Goal: Transaction & Acquisition: Obtain resource

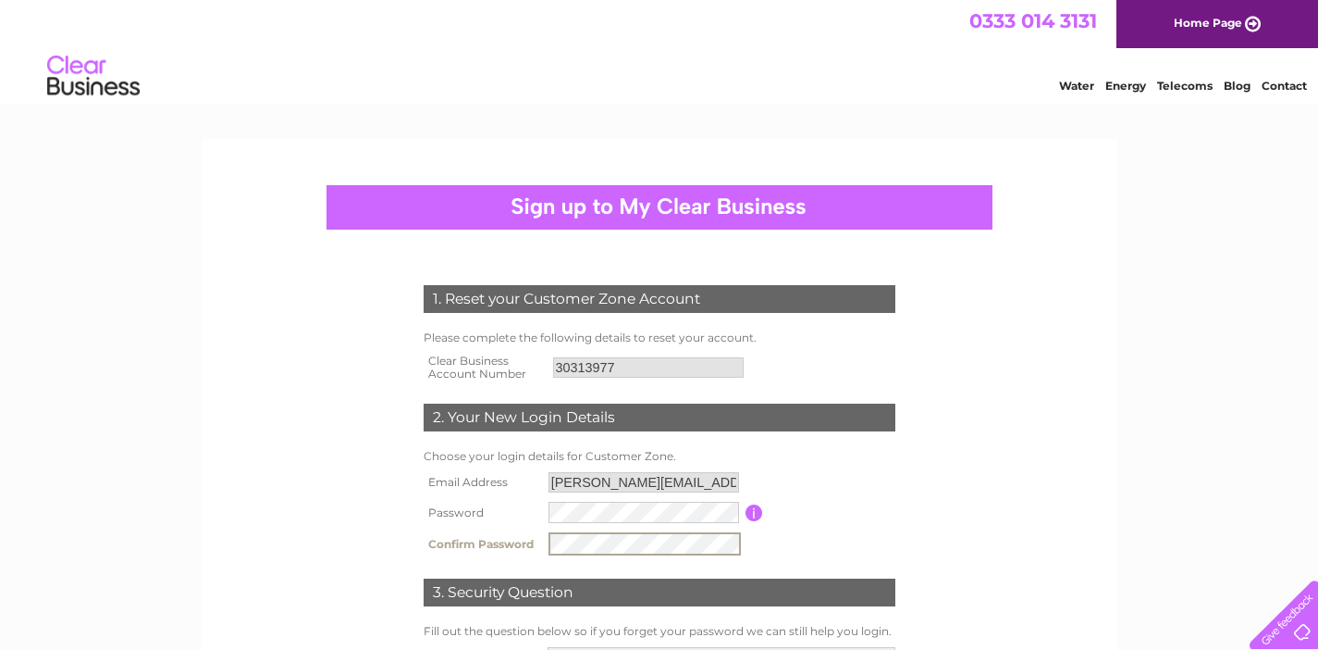
click at [755, 505] on input "button" at bounding box center [755, 512] width 18 height 17
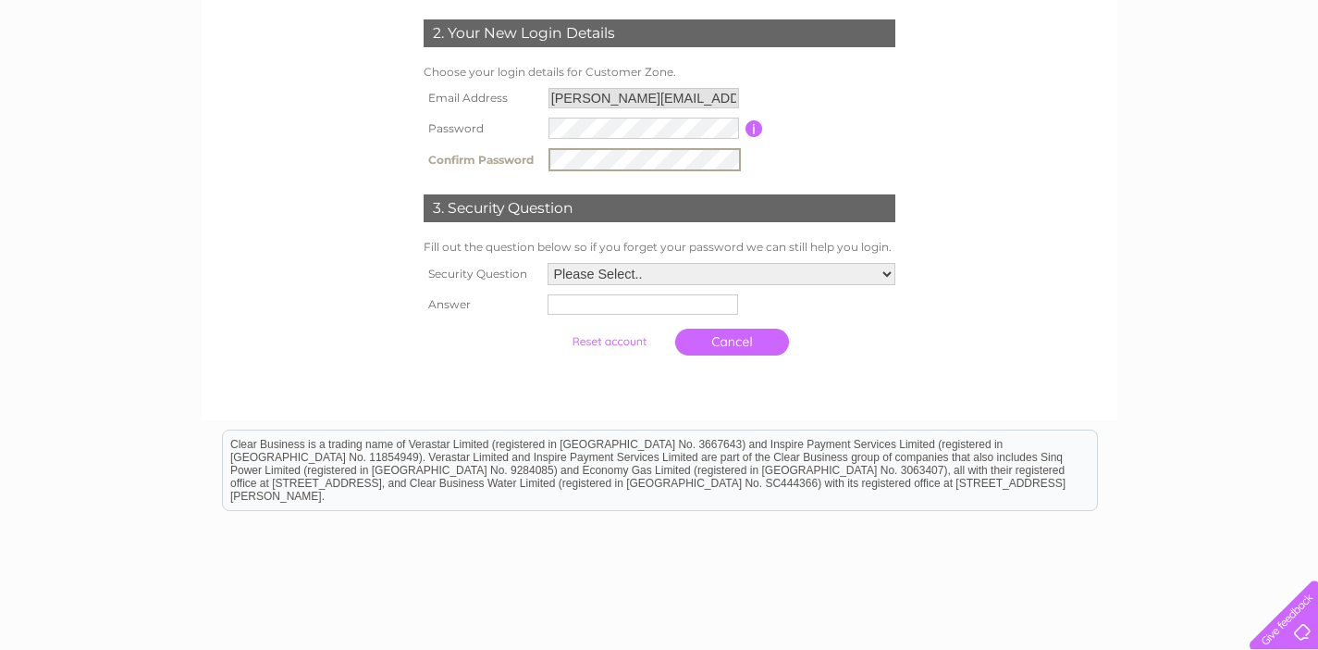
scroll to position [385, 0]
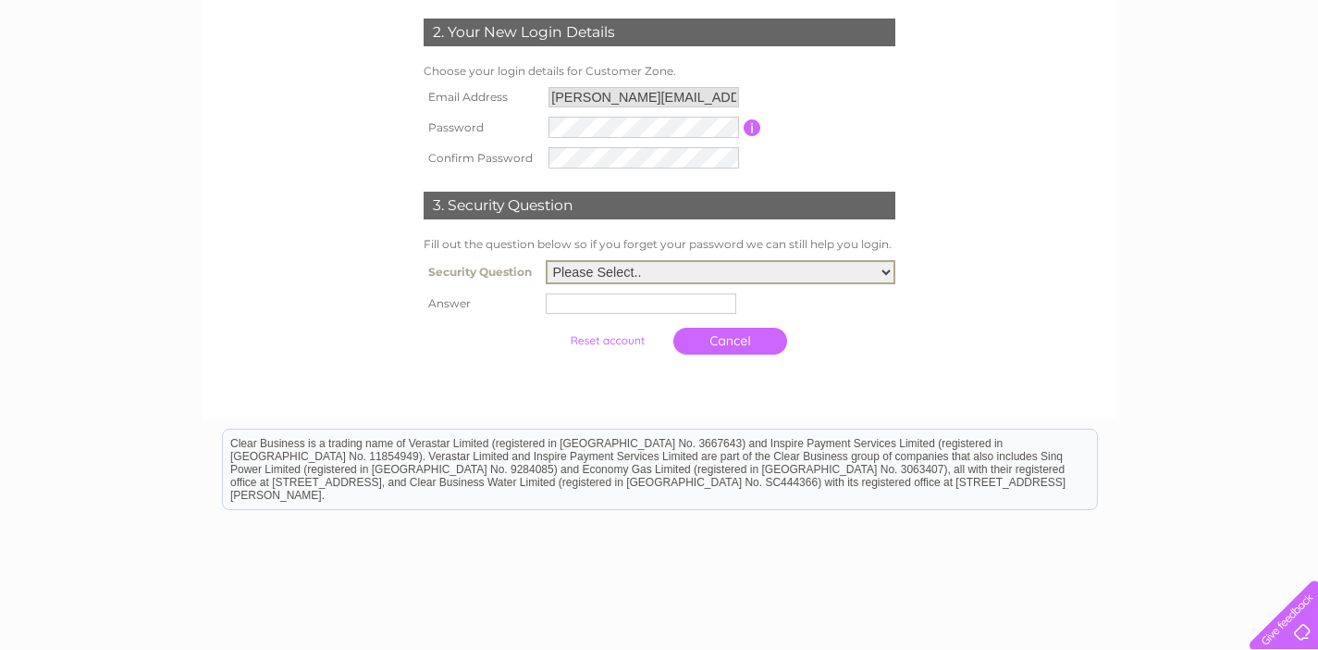
select select "3"
click at [596, 298] on input "text" at bounding box center [641, 303] width 191 height 20
type input "London"
click at [575, 339] on input "submit" at bounding box center [609, 339] width 114 height 26
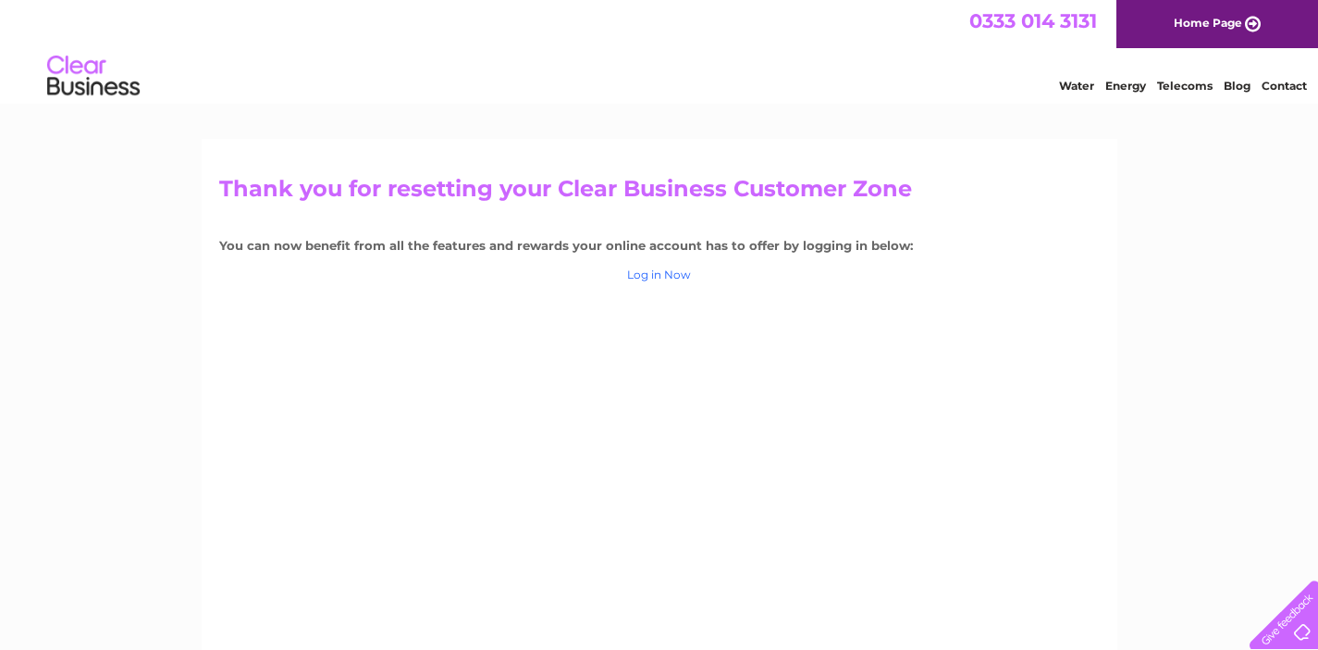
click at [657, 271] on link "Log in Now" at bounding box center [659, 274] width 64 height 14
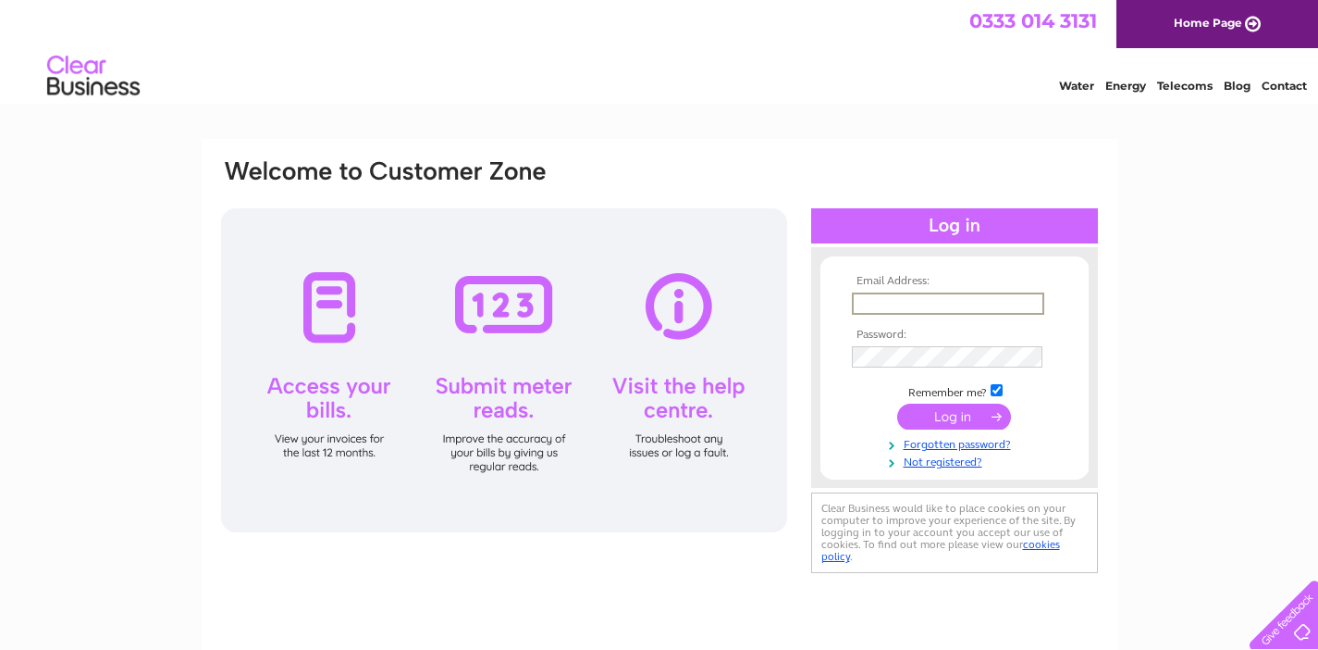
type input "[PERSON_NAME][EMAIL_ADDRESS][PERSON_NAME][DOMAIN_NAME]"
click at [954, 414] on input "submit" at bounding box center [954, 416] width 114 height 26
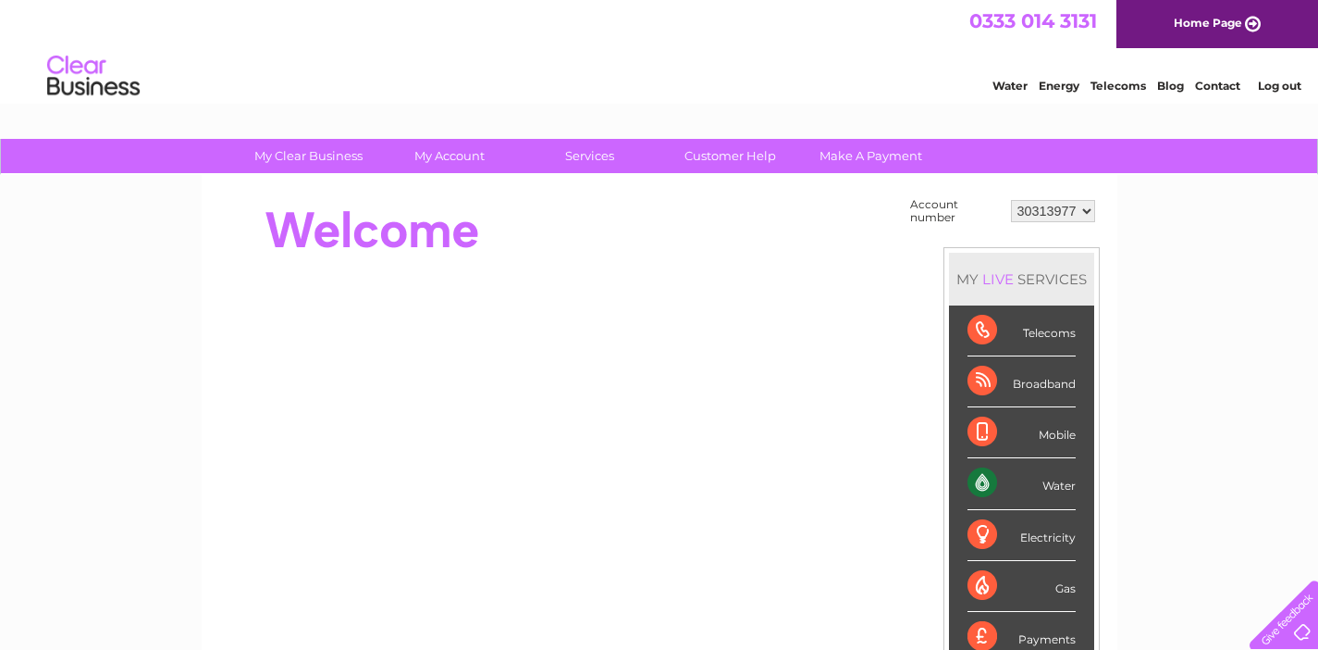
click at [945, 414] on div "MY LIVE SERVICES Telecoms Broadband Mobile Water Electricity Gas Payments" at bounding box center [1022, 457] width 156 height 421
click at [1028, 482] on div "Water" at bounding box center [1022, 483] width 108 height 51
click at [980, 476] on div "Water" at bounding box center [1022, 483] width 108 height 51
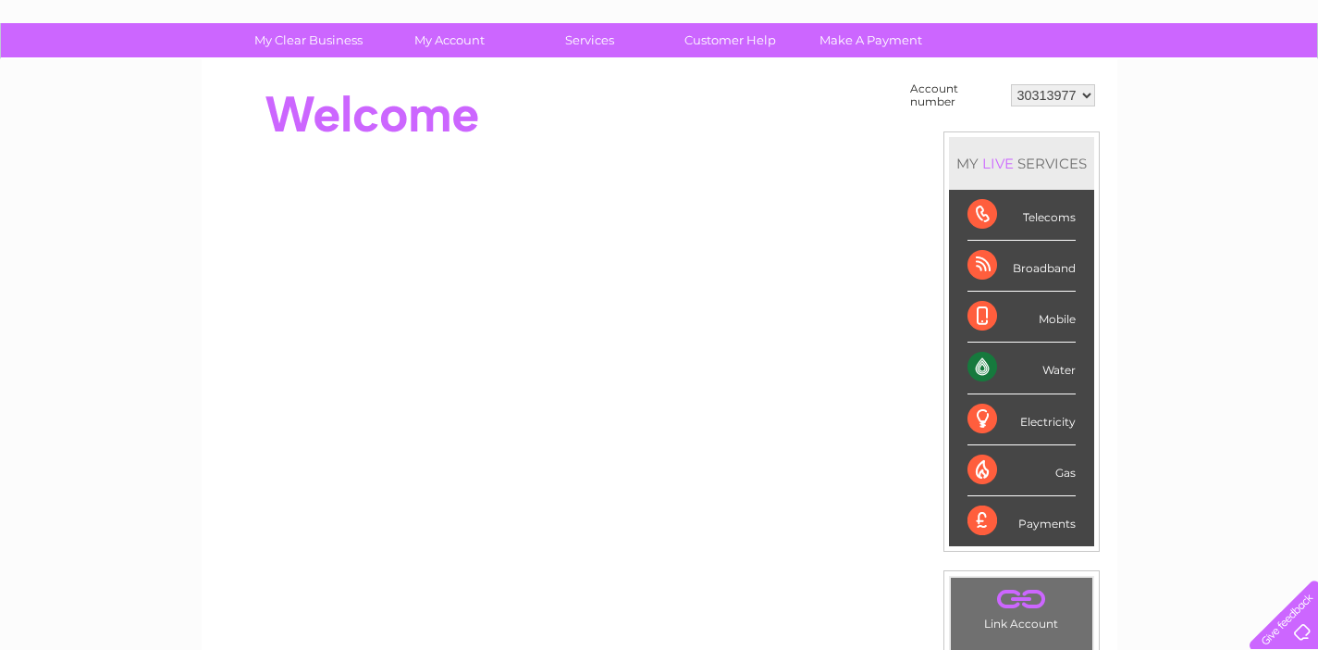
scroll to position [123, 0]
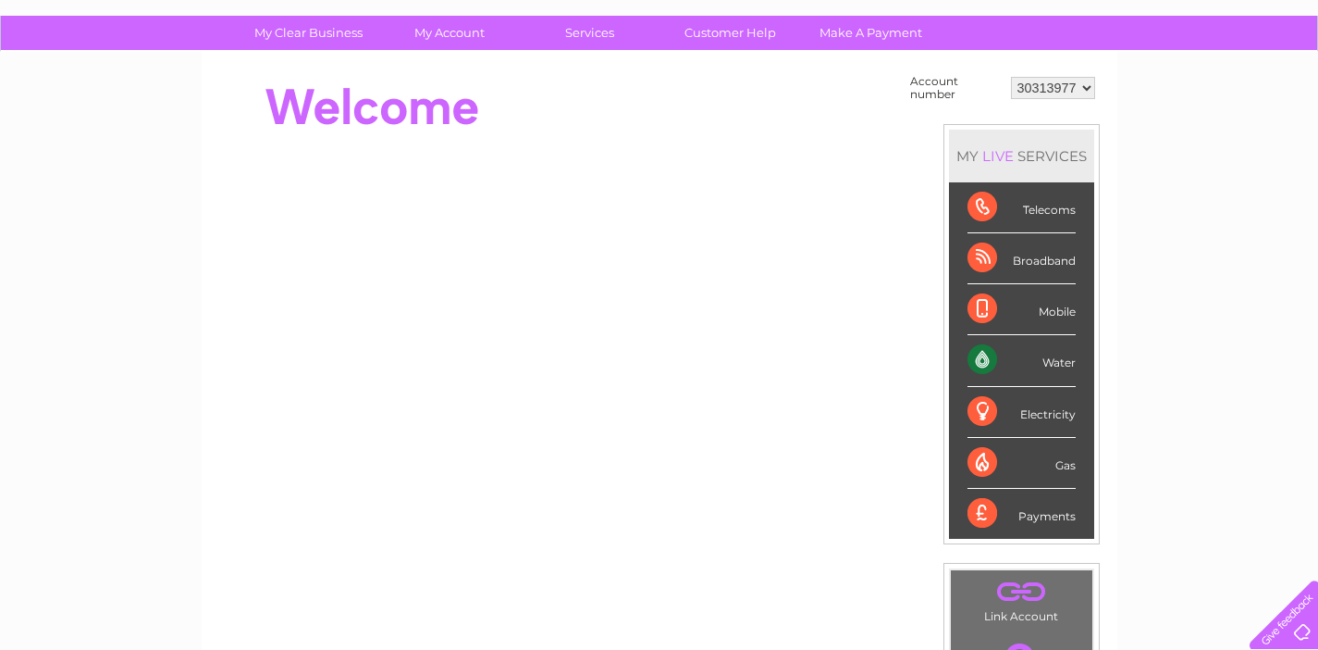
click at [981, 355] on div "Water" at bounding box center [1022, 360] width 108 height 51
click at [1059, 360] on div "Water" at bounding box center [1022, 360] width 108 height 51
click at [1059, 361] on div "Water" at bounding box center [1022, 360] width 108 height 51
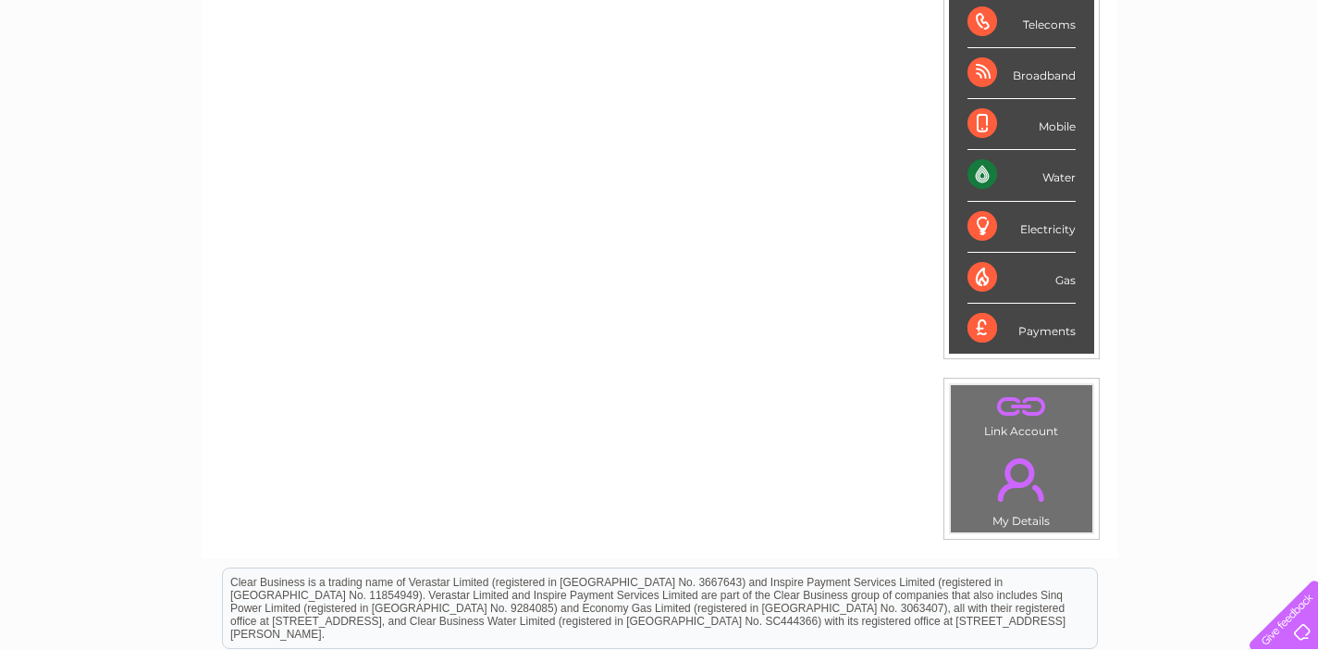
scroll to position [133, 0]
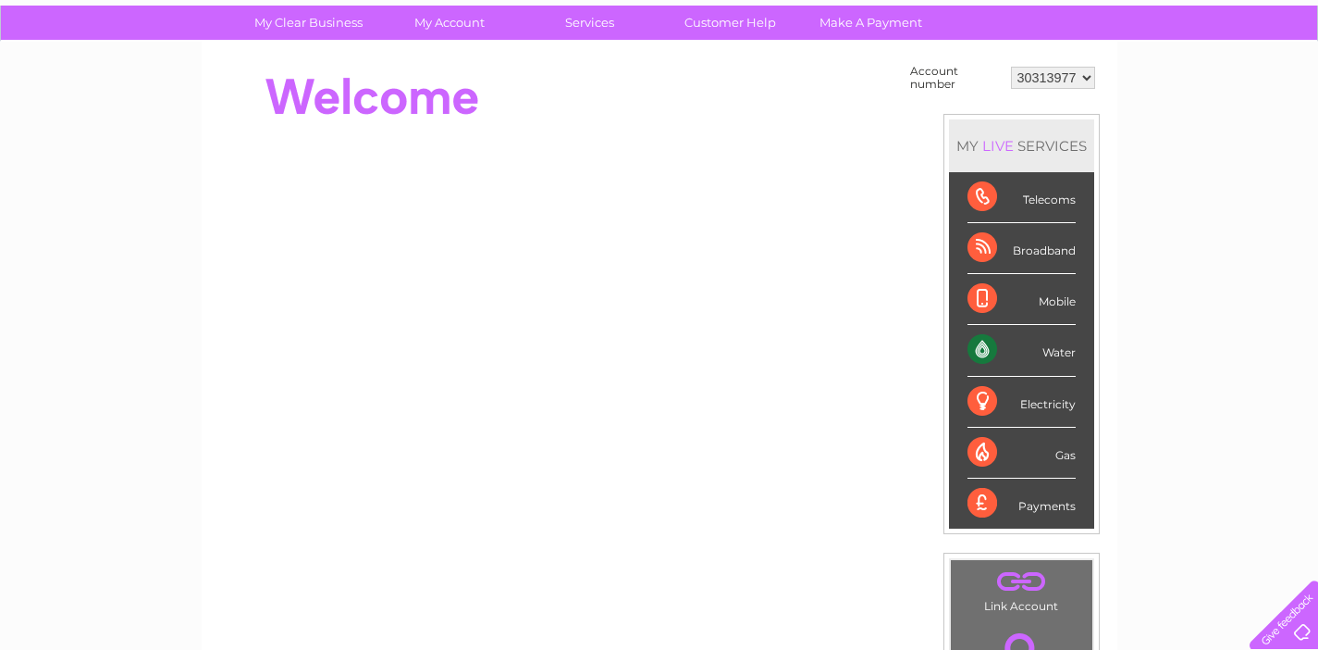
click at [980, 348] on div "Water" at bounding box center [1022, 350] width 108 height 51
click at [1057, 354] on div "Water" at bounding box center [1022, 350] width 108 height 51
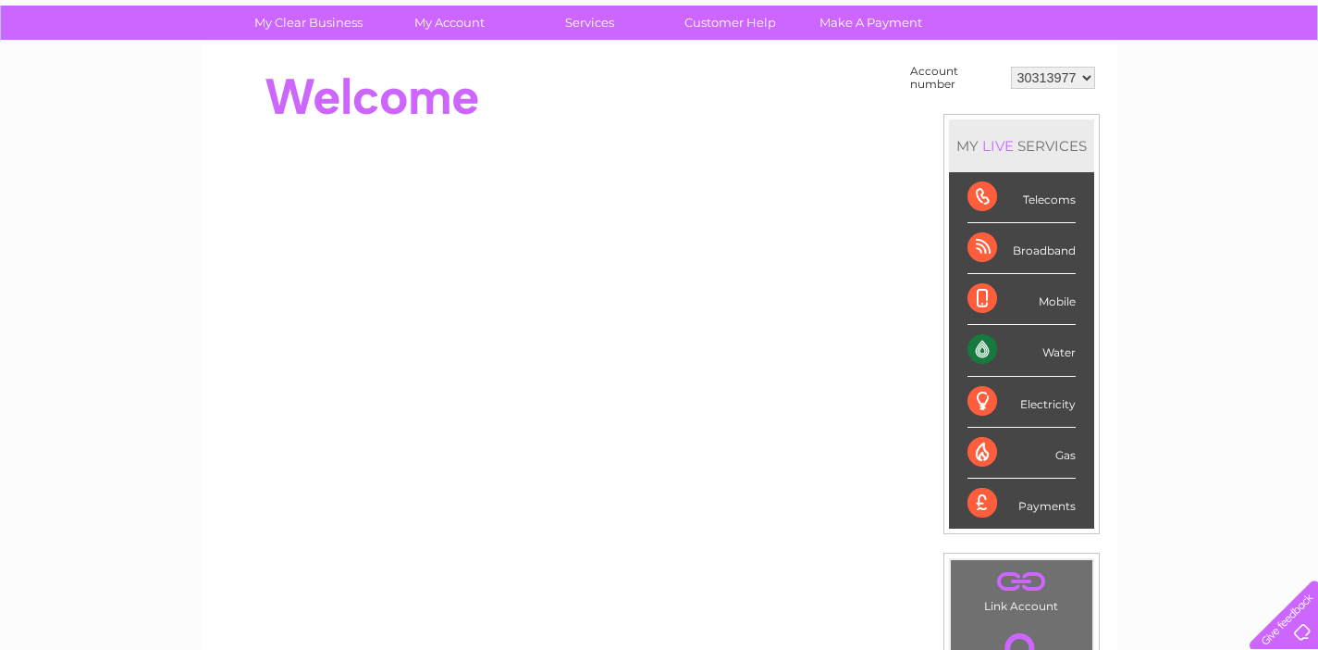
click at [1057, 354] on div "Water" at bounding box center [1022, 350] width 108 height 51
click at [984, 344] on div "Water" at bounding box center [1022, 350] width 108 height 51
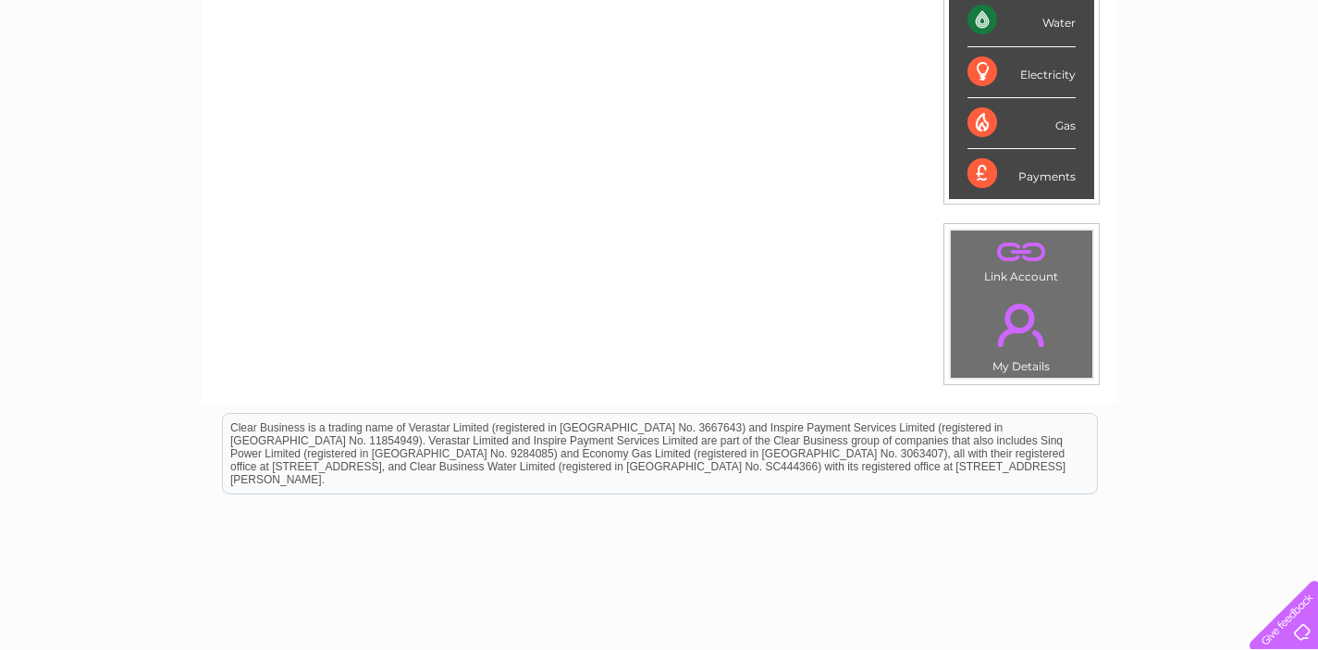
scroll to position [461, 0]
click at [1016, 331] on link "." at bounding box center [1022, 326] width 132 height 65
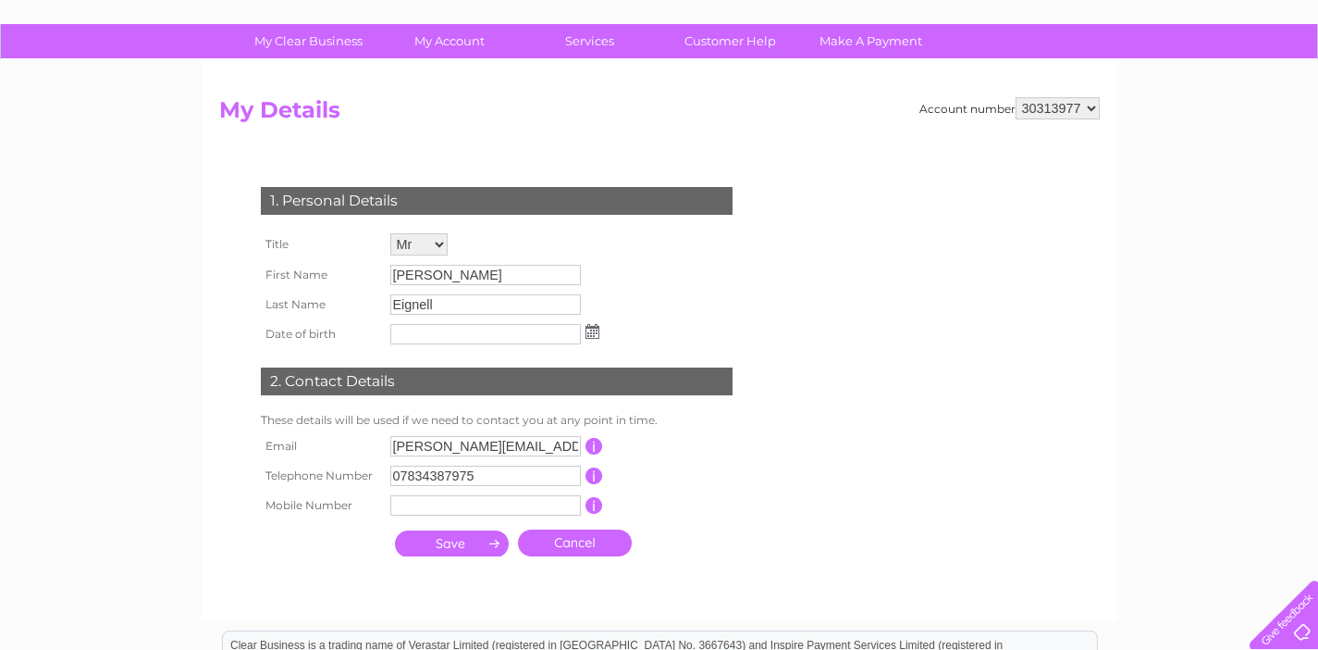
scroll to position [114, 0]
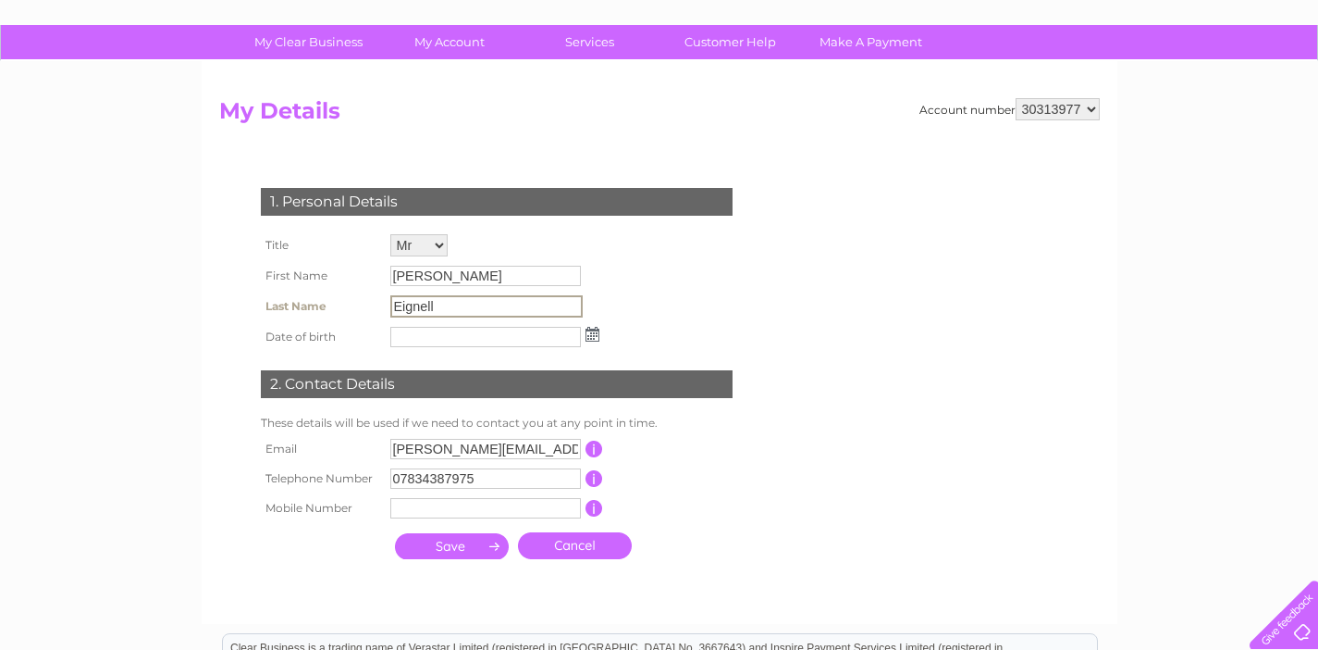
click at [402, 308] on input "Eignell" at bounding box center [486, 306] width 192 height 22
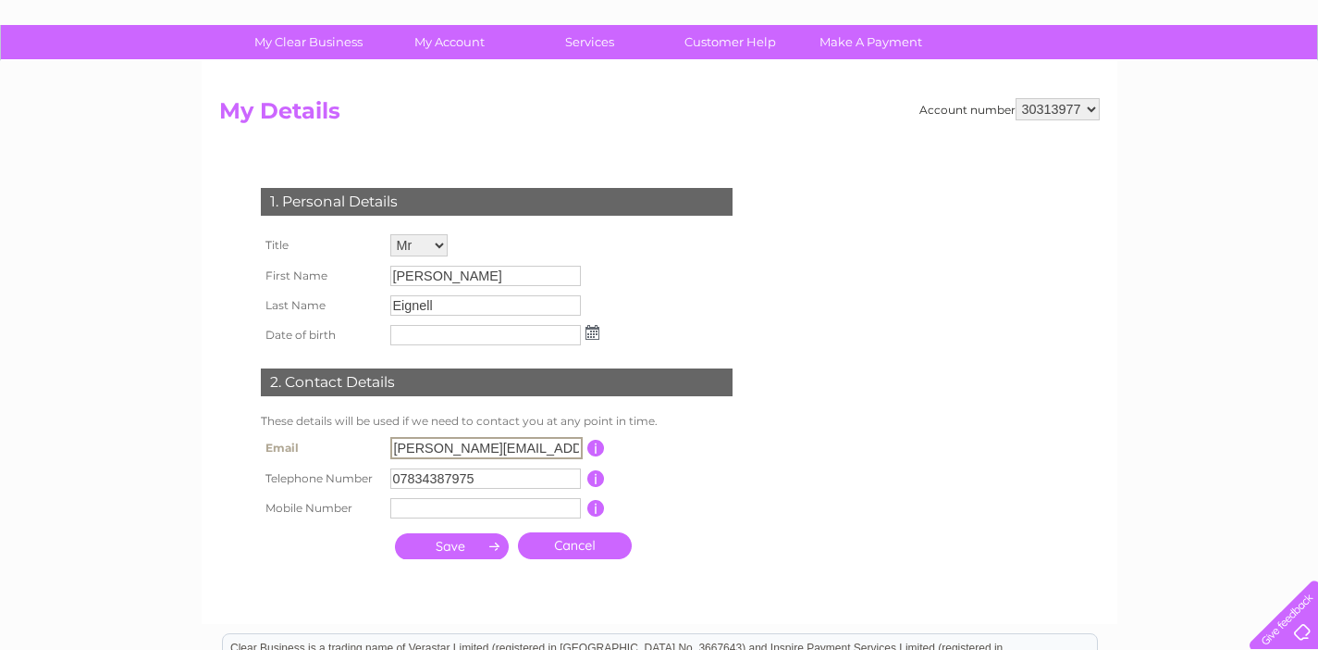
click at [422, 449] on input "leo.eignell@icloud.com" at bounding box center [486, 448] width 192 height 22
click at [550, 448] on input "leo.bignell@icloud.com" at bounding box center [486, 448] width 192 height 22
type input "l"
type input "merlyn.b.bignell@gmail.com"
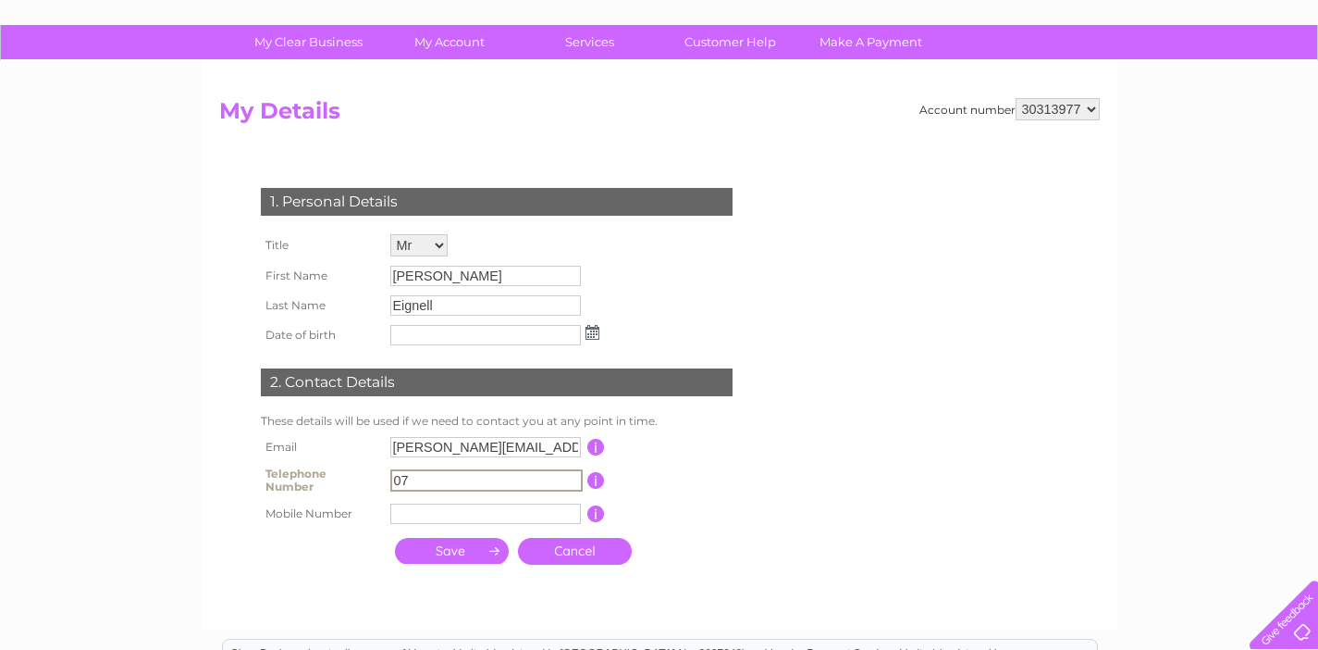
type input "0"
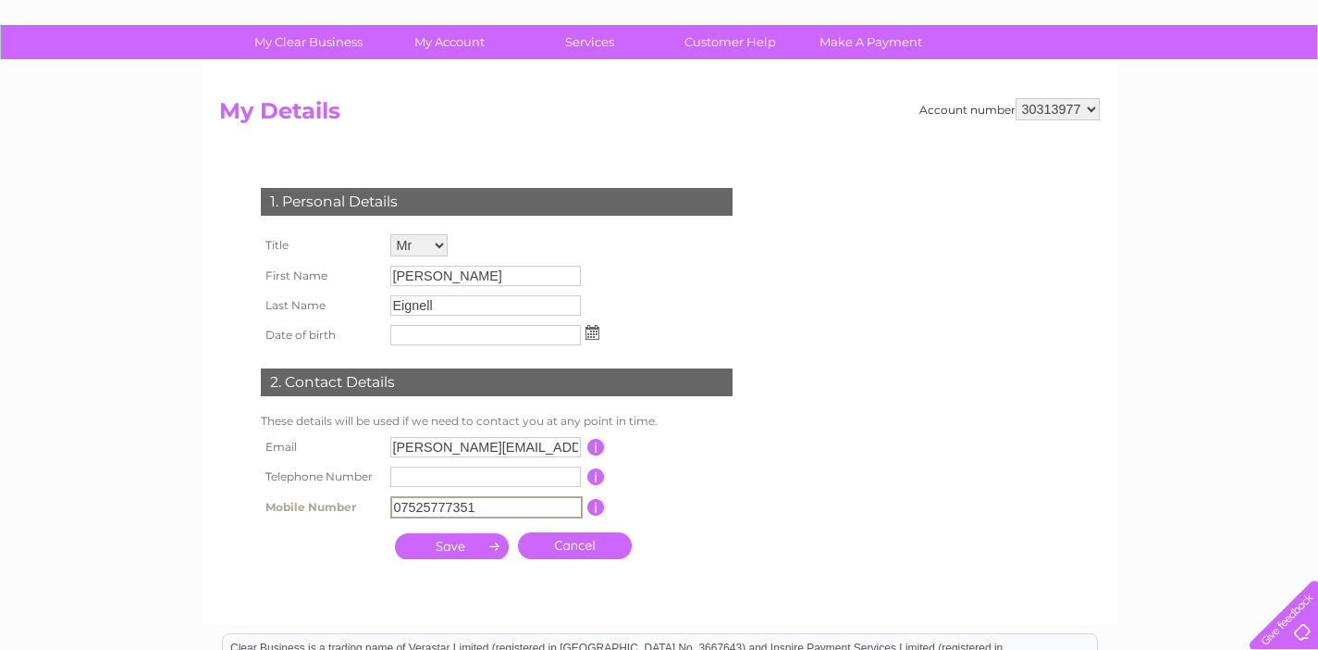
type input "07525777351"
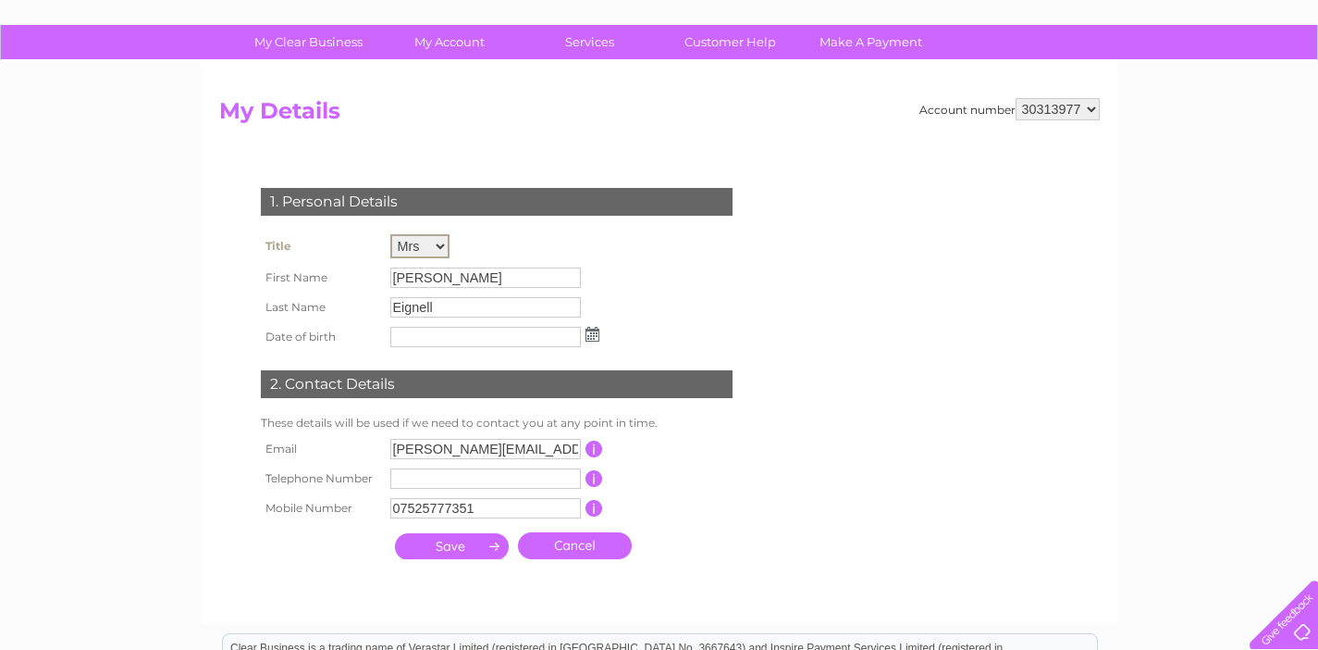
click at [549, 273] on input "Leo" at bounding box center [485, 277] width 191 height 20
click at [421, 273] on input "Leo" at bounding box center [486, 277] width 192 height 22
click at [476, 304] on input "Eignell" at bounding box center [485, 307] width 191 height 20
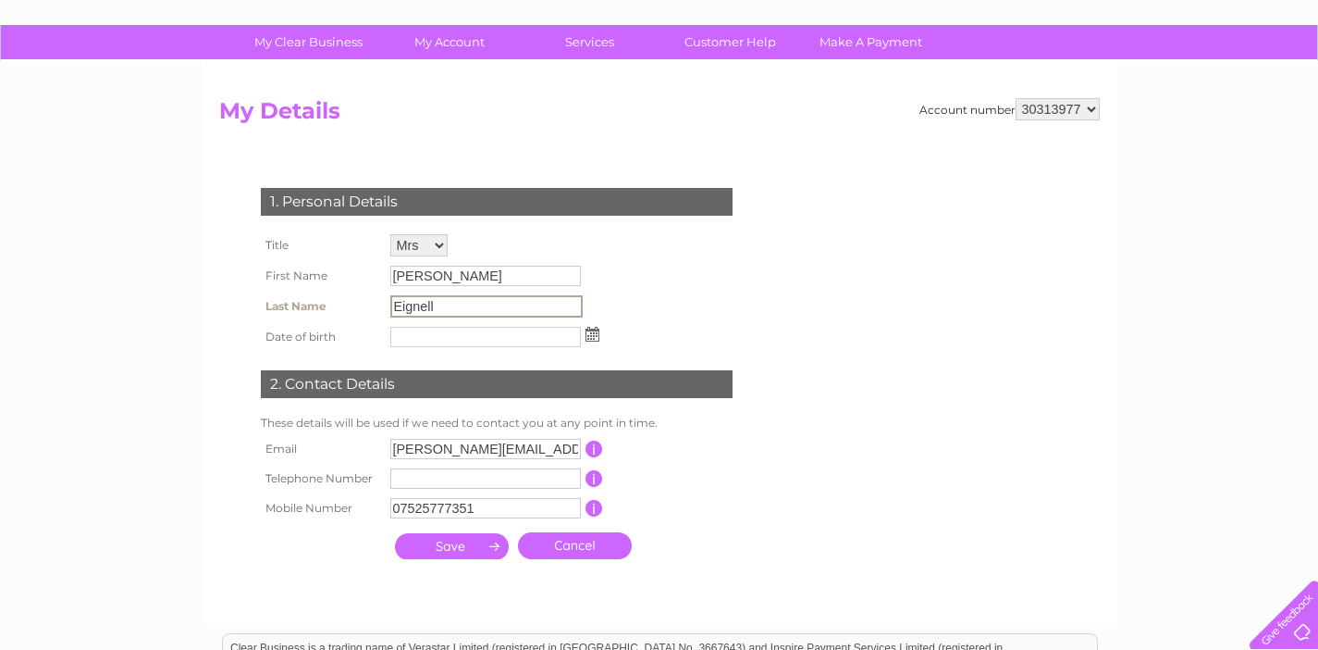
click at [402, 307] on input "Eignell" at bounding box center [486, 306] width 192 height 22
select select "Mr"
click at [434, 334] on input "text" at bounding box center [485, 337] width 191 height 20
click at [592, 332] on img at bounding box center [595, 333] width 14 height 15
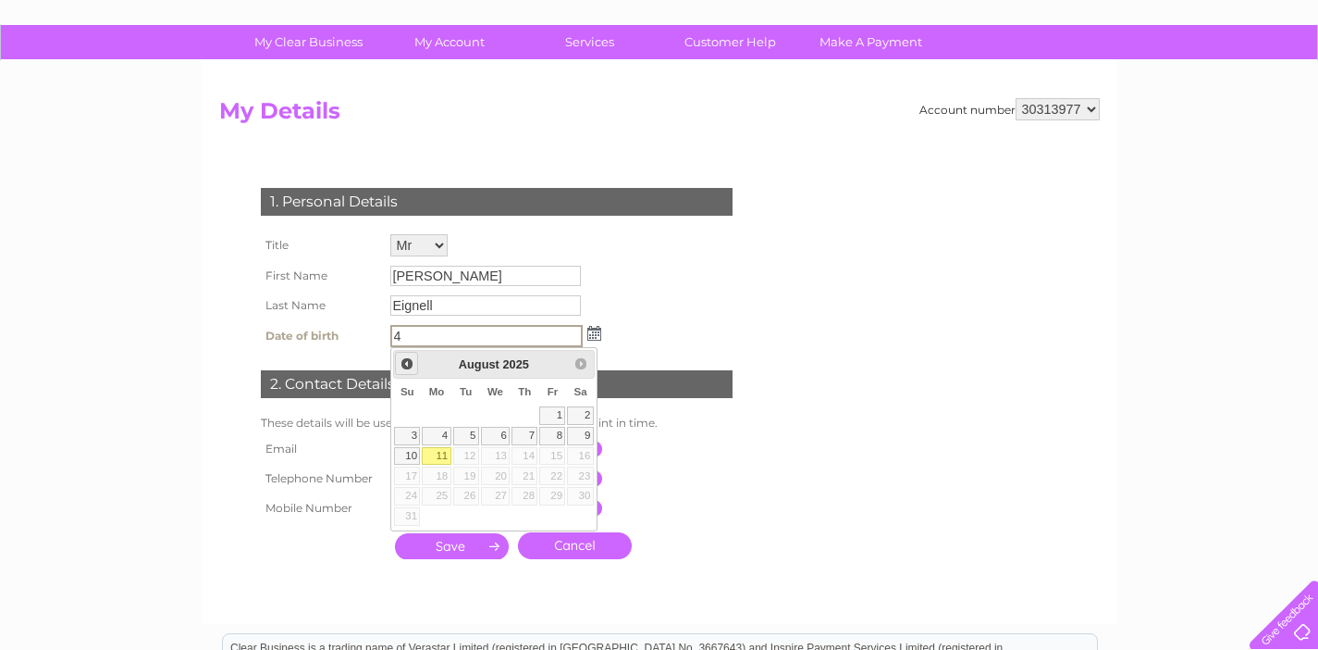
click at [406, 363] on span "Prev" at bounding box center [407, 363] width 15 height 15
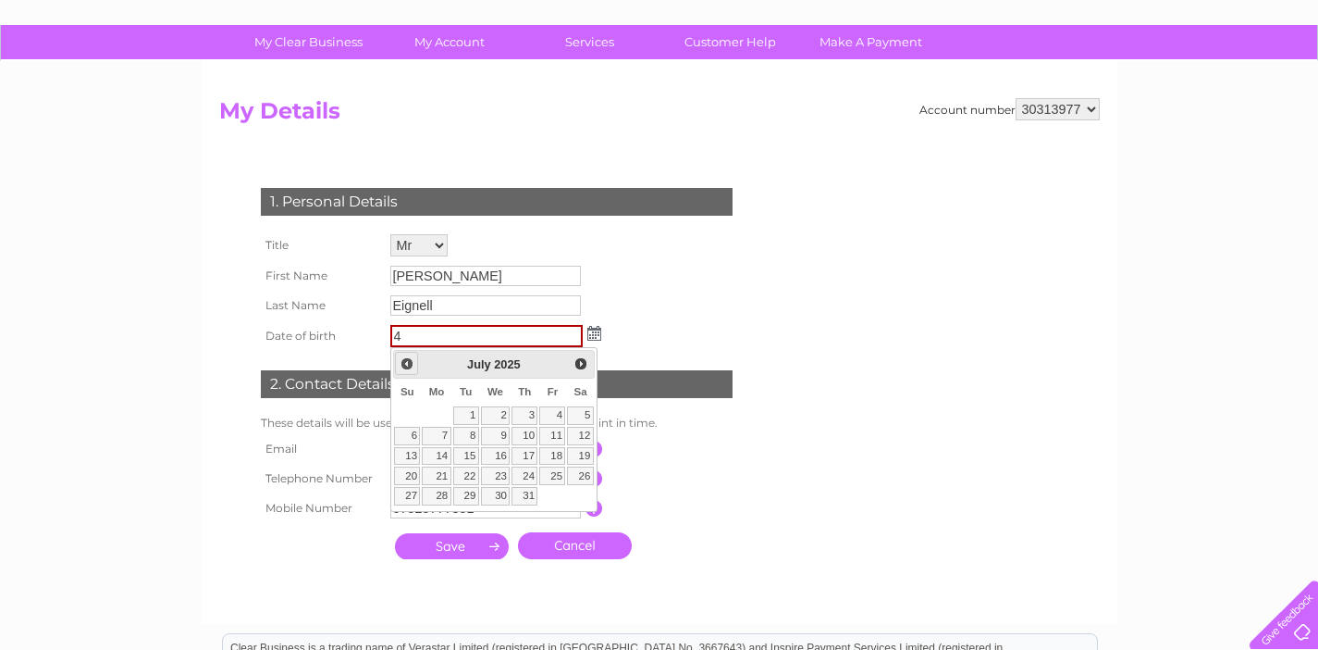
click at [406, 363] on span "Prev" at bounding box center [407, 363] width 15 height 15
click at [581, 358] on span "Next" at bounding box center [581, 363] width 15 height 15
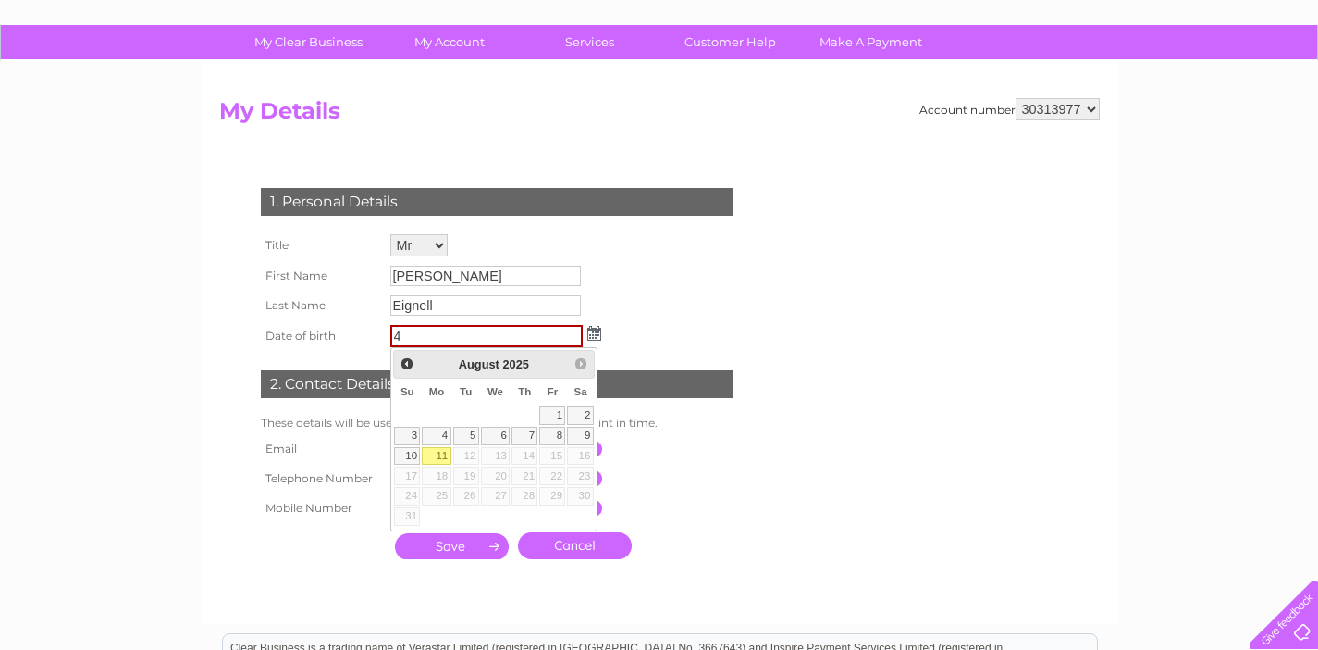
click at [581, 358] on div "Prev Next August 2025" at bounding box center [494, 364] width 202 height 28
click at [406, 361] on span "Prev" at bounding box center [407, 363] width 15 height 15
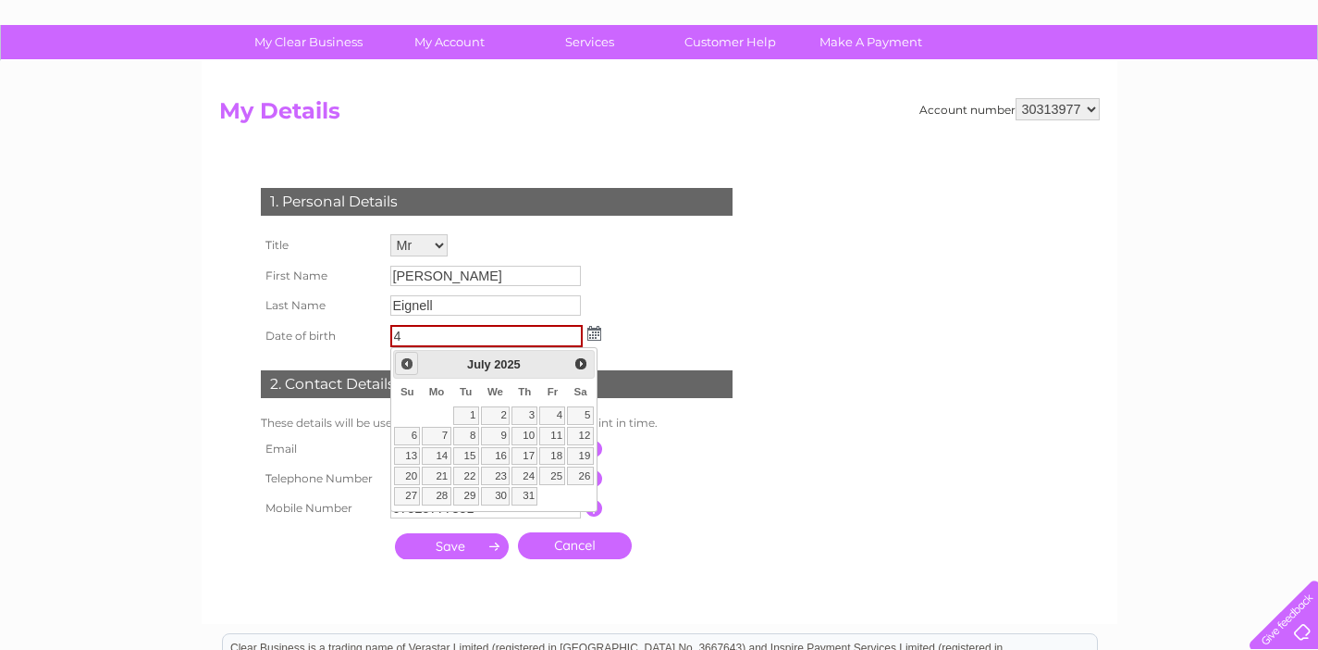
click at [406, 361] on span "Prev" at bounding box center [407, 363] width 15 height 15
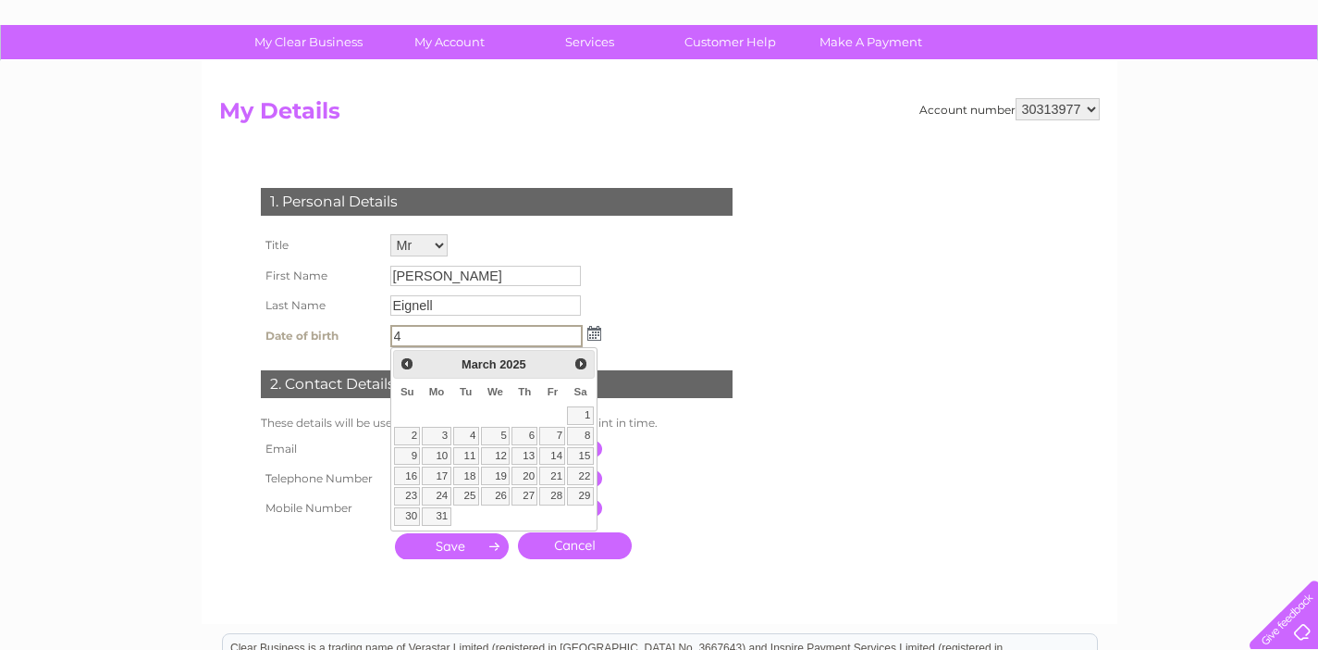
click at [406, 361] on span "Prev" at bounding box center [407, 363] width 15 height 15
click at [408, 363] on span "Prev" at bounding box center [407, 363] width 15 height 15
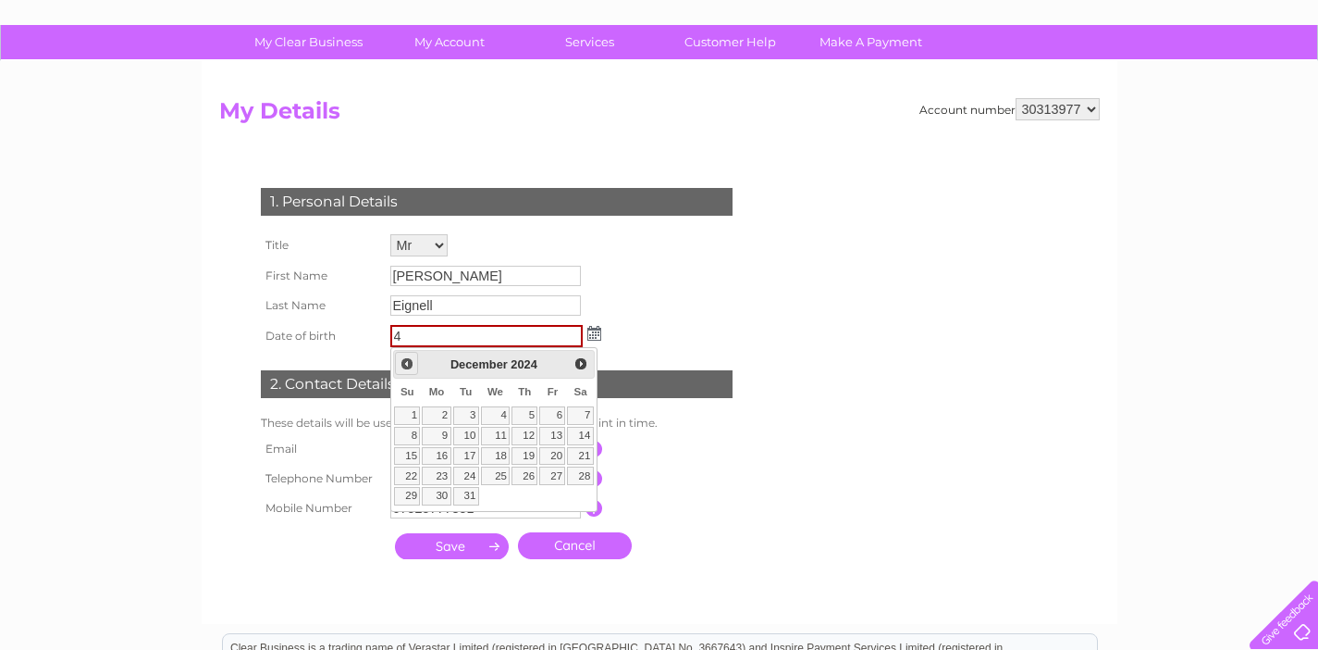
click at [408, 364] on span "Prev" at bounding box center [407, 363] width 15 height 15
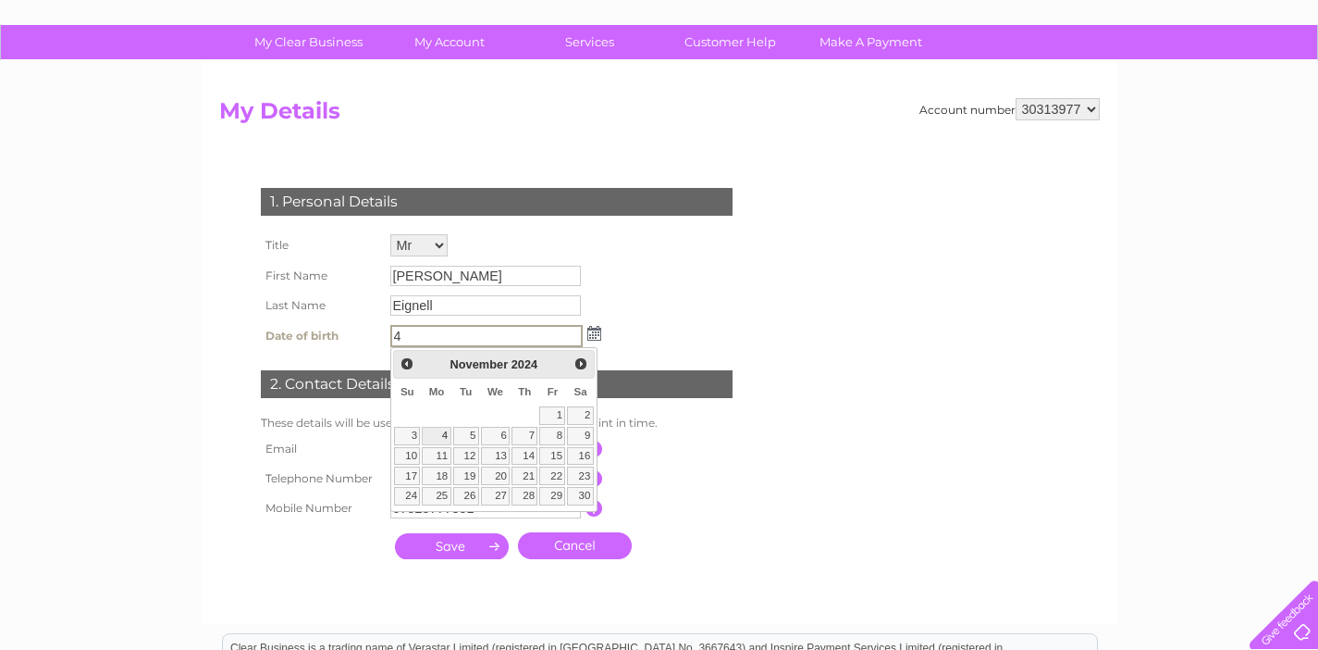
click at [439, 433] on link "4" at bounding box center [436, 436] width 29 height 19
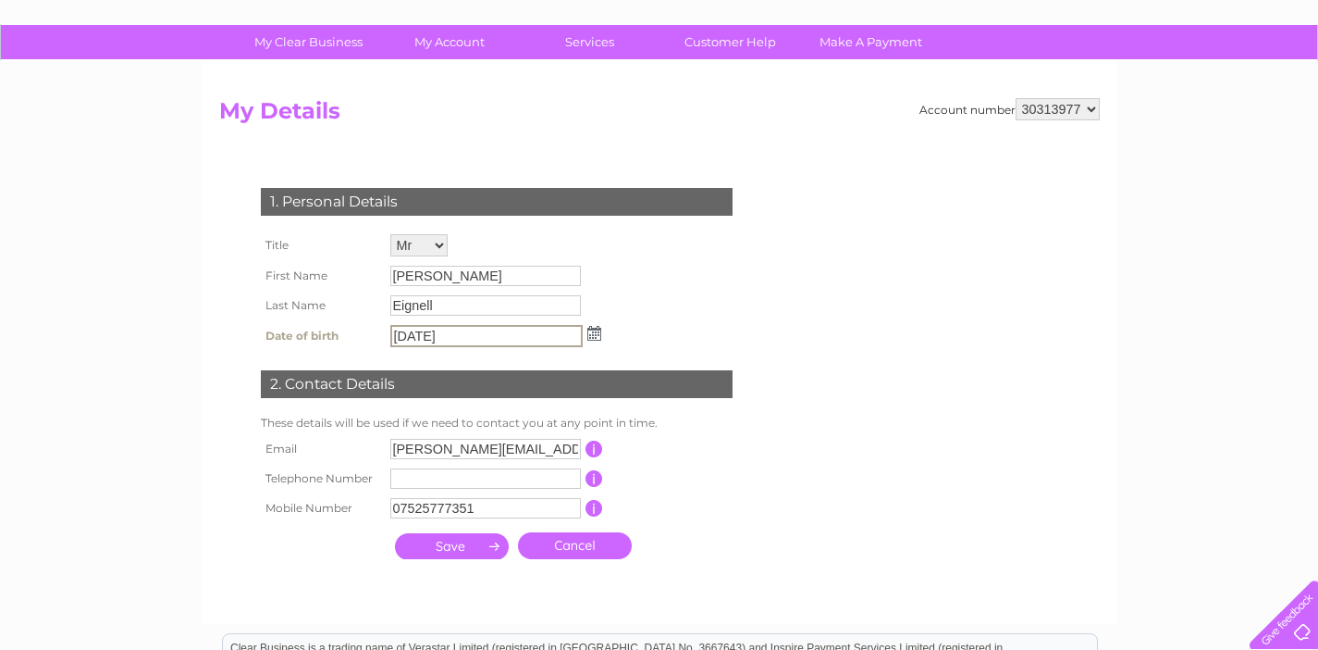
click at [471, 338] on input "04/11/2024" at bounding box center [486, 336] width 192 height 22
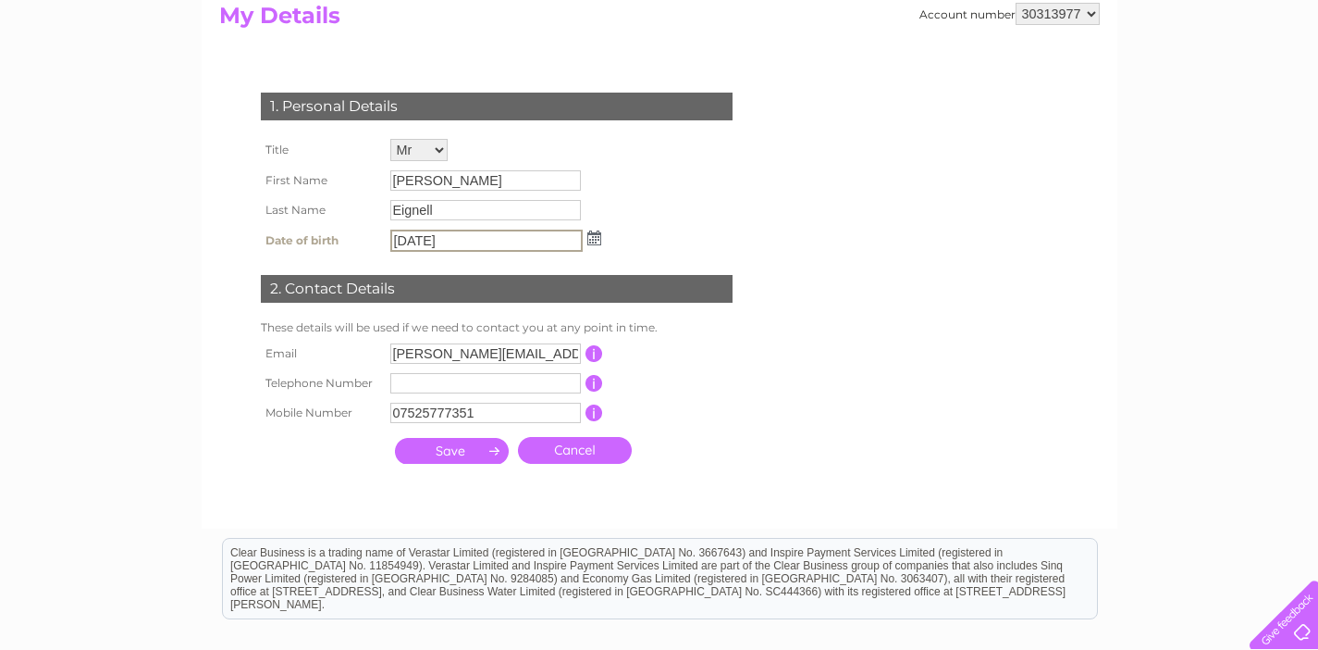
scroll to position [211, 0]
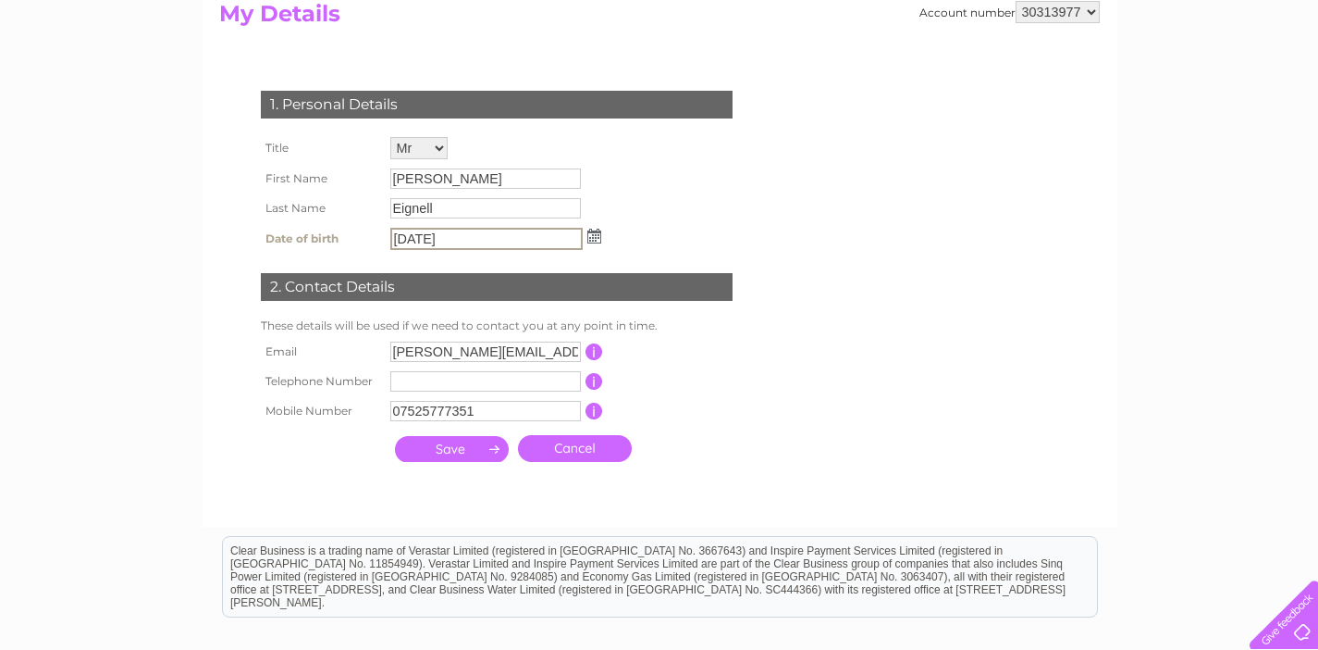
type input "04/11/2002"
click at [469, 201] on input "Eignell" at bounding box center [486, 209] width 192 height 22
click at [467, 204] on input "Eignell" at bounding box center [486, 209] width 192 height 22
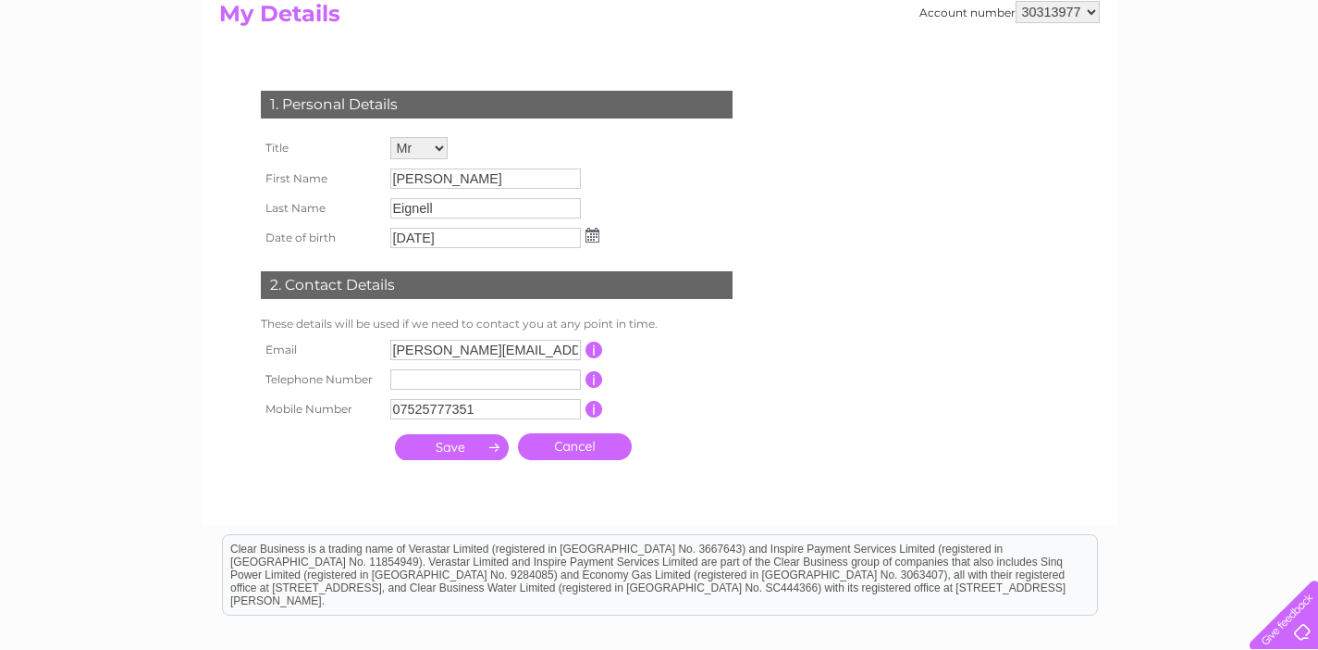
click at [446, 448] on input "submit" at bounding box center [452, 447] width 114 height 26
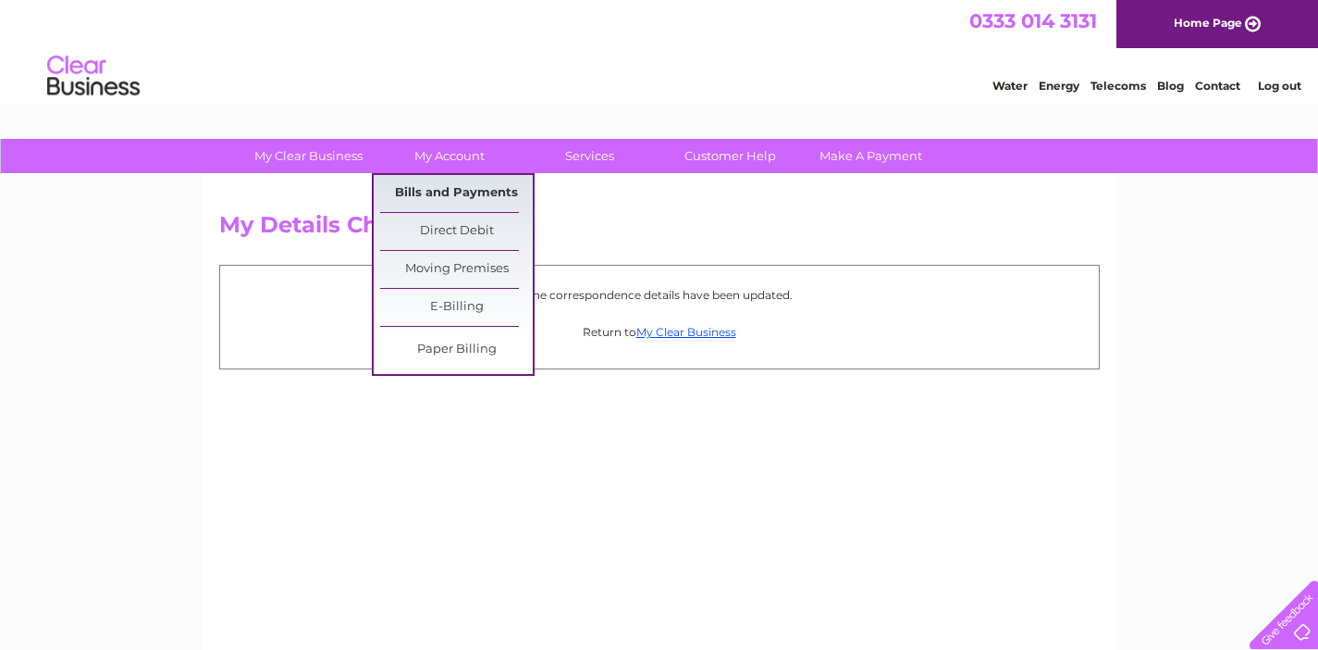
click at [441, 195] on link "Bills and Payments" at bounding box center [456, 193] width 153 height 37
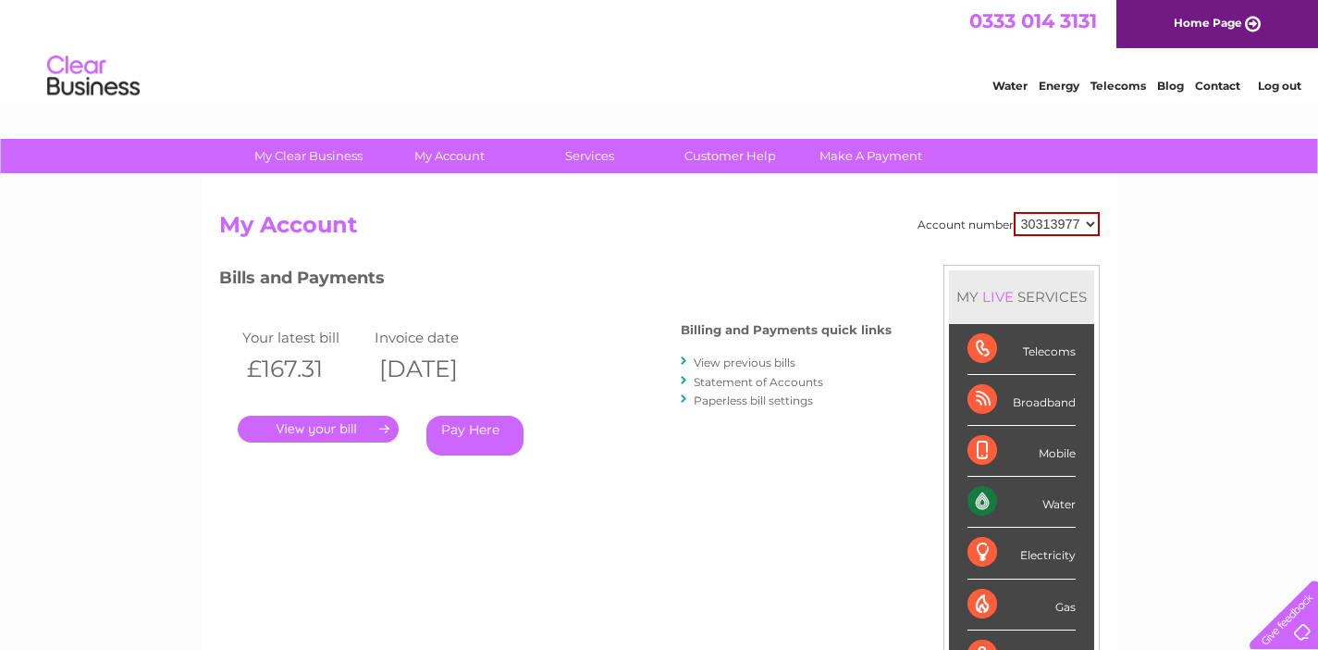
click at [715, 360] on link "View previous bills" at bounding box center [745, 362] width 102 height 14
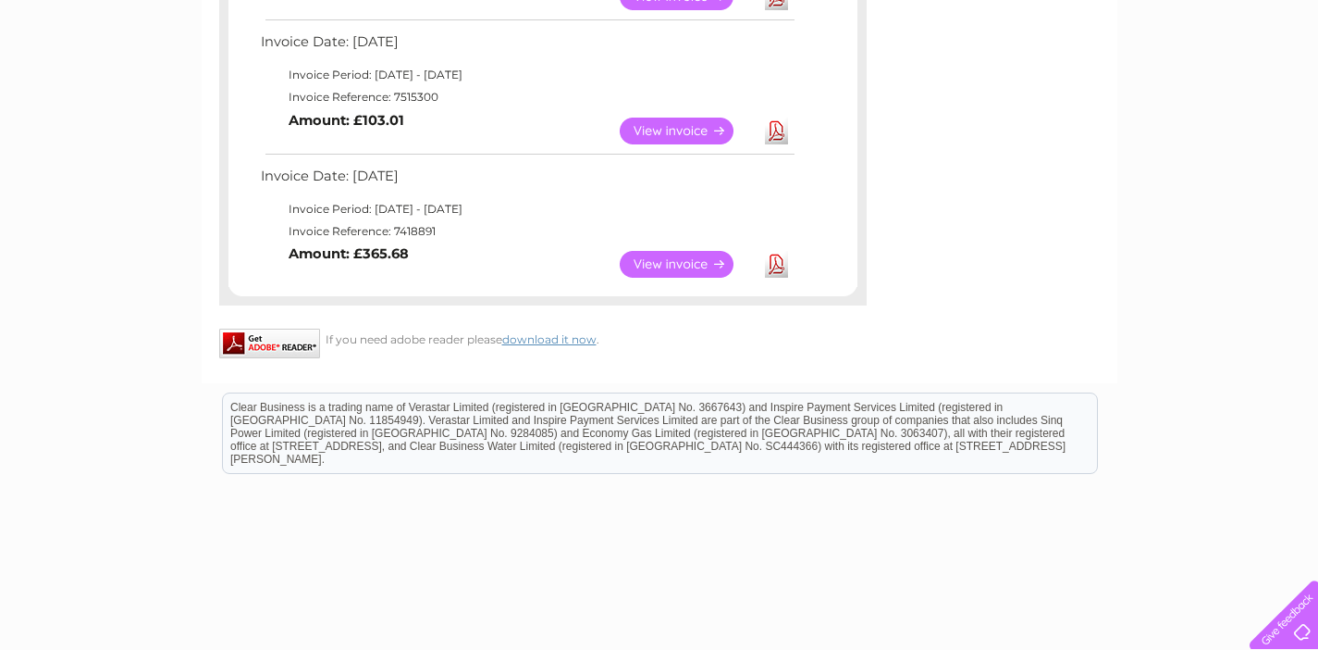
scroll to position [903, 0]
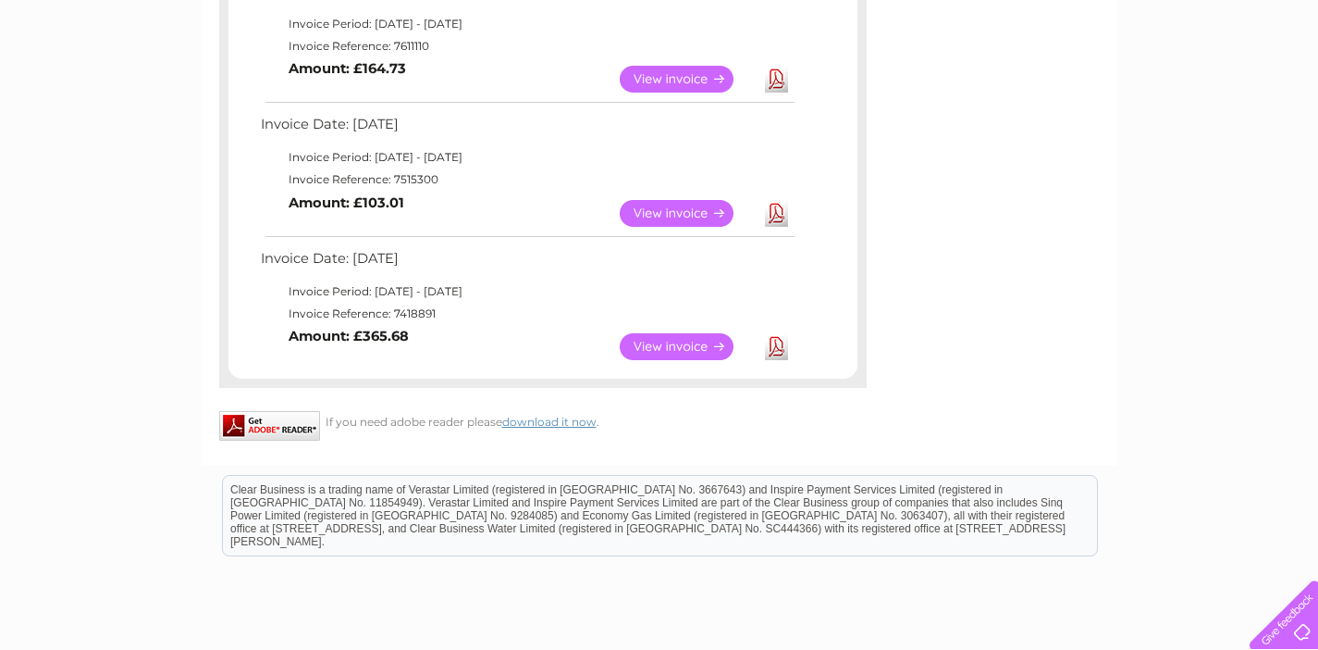
click at [671, 333] on link "View" at bounding box center [688, 346] width 136 height 27
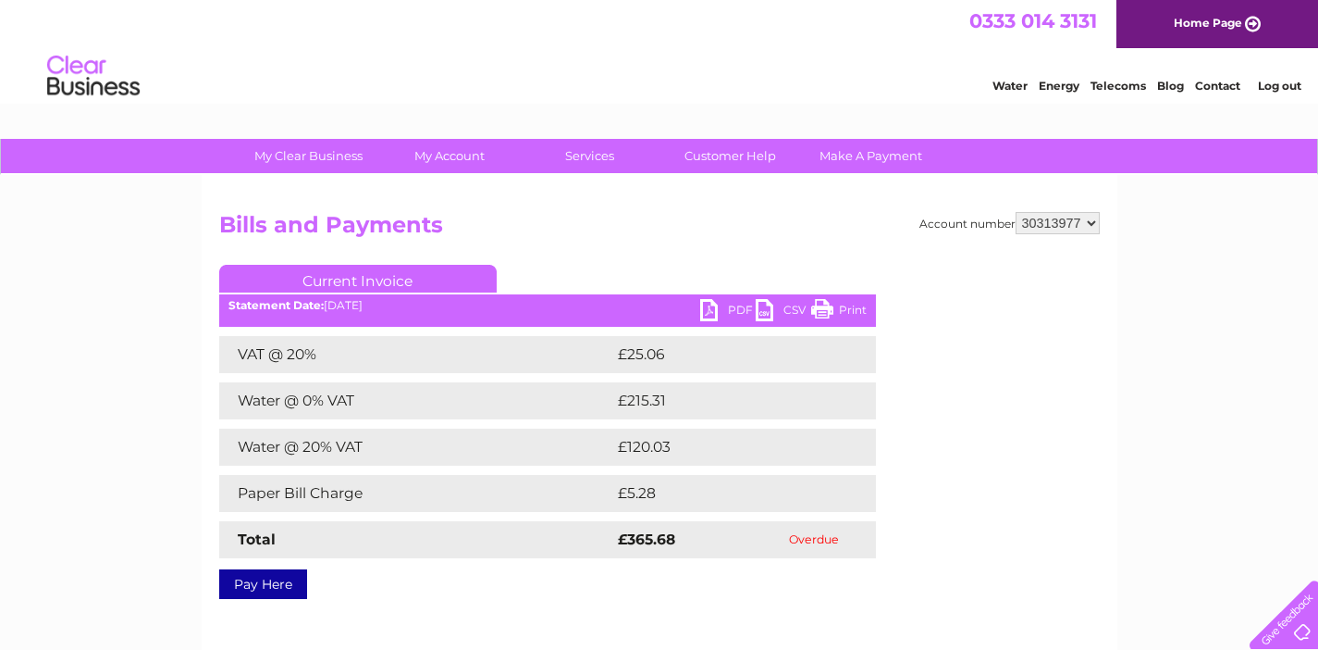
click at [729, 305] on link "PDF" at bounding box center [728, 312] width 56 height 27
click at [744, 152] on link "Customer Help" at bounding box center [730, 156] width 153 height 34
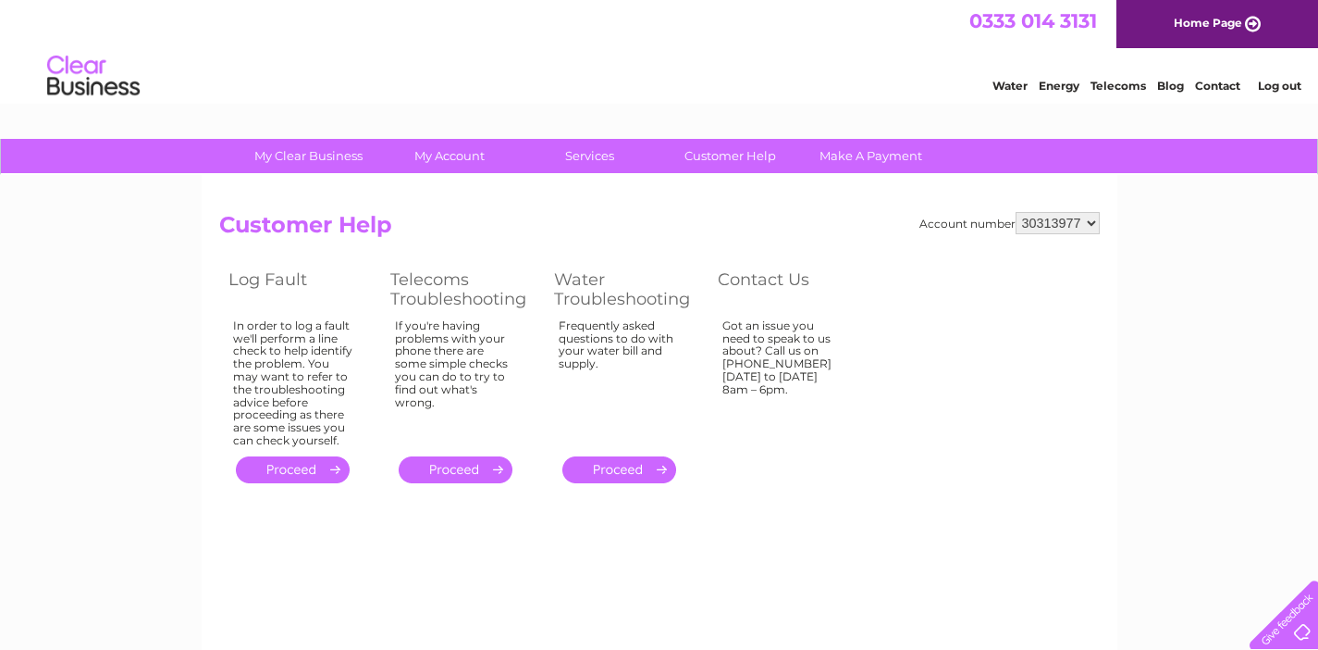
click at [615, 457] on link "." at bounding box center [620, 469] width 114 height 27
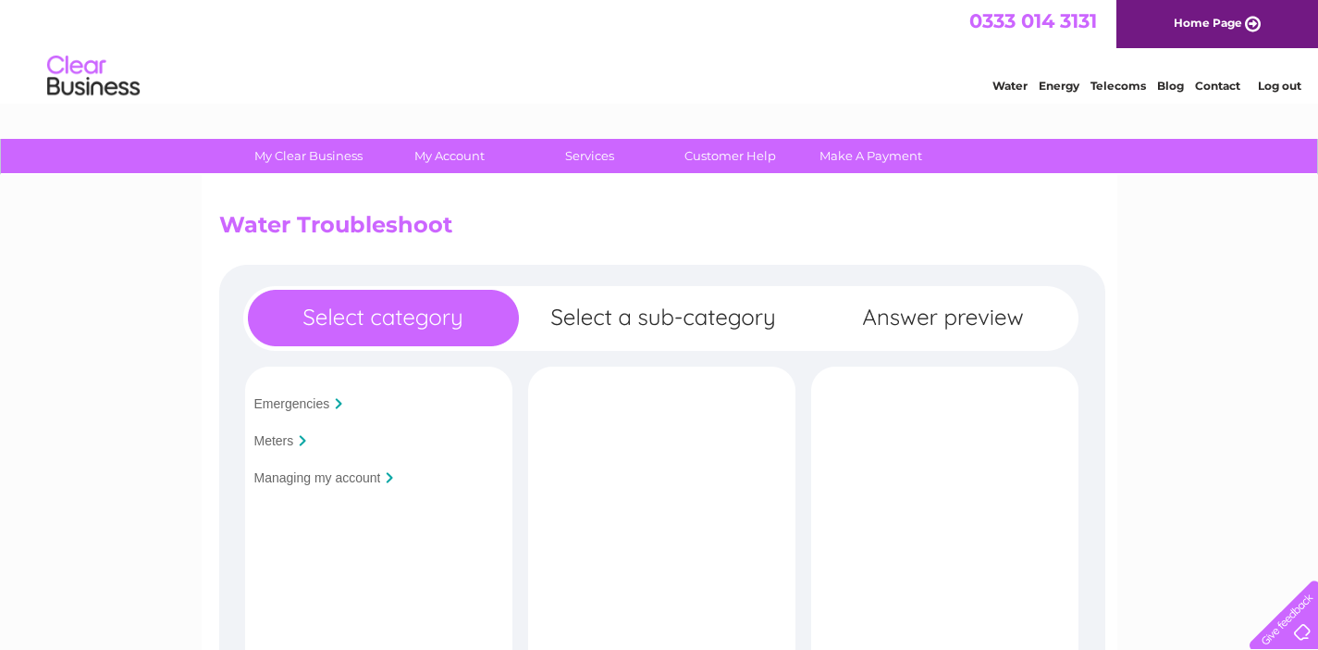
click at [271, 438] on input "Meters" at bounding box center [274, 440] width 40 height 15
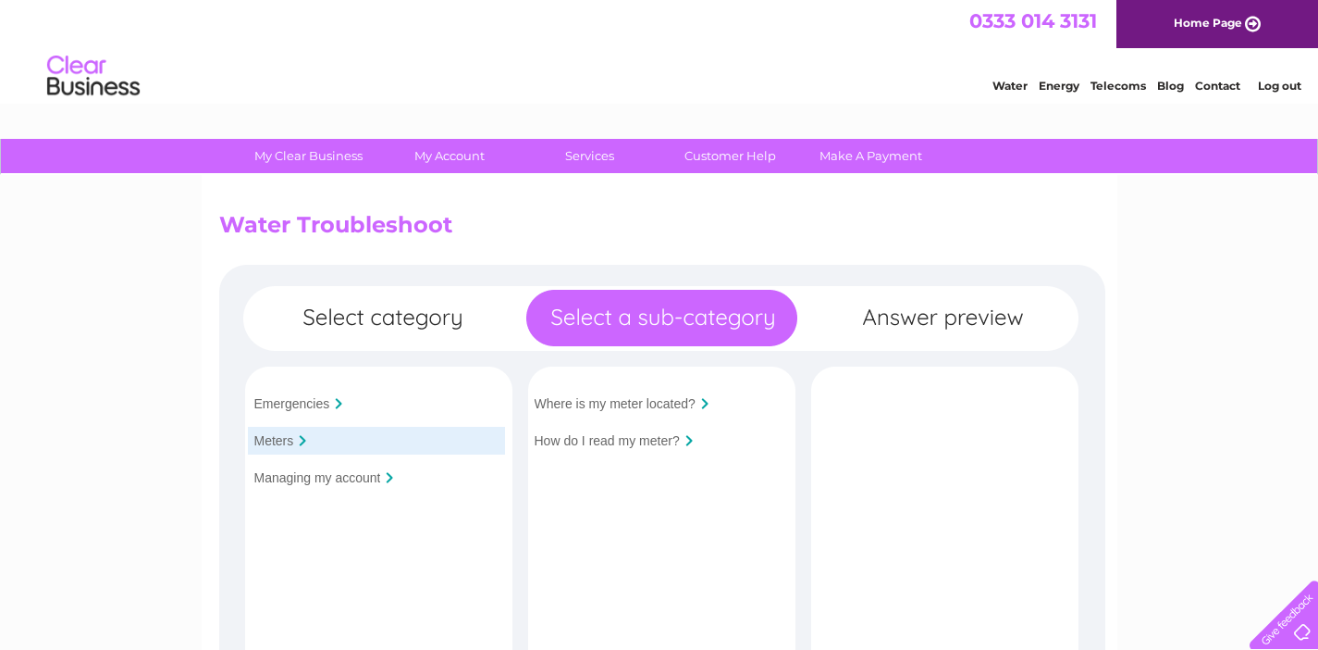
click at [662, 402] on input "Where is my meter located?" at bounding box center [615, 403] width 161 height 15
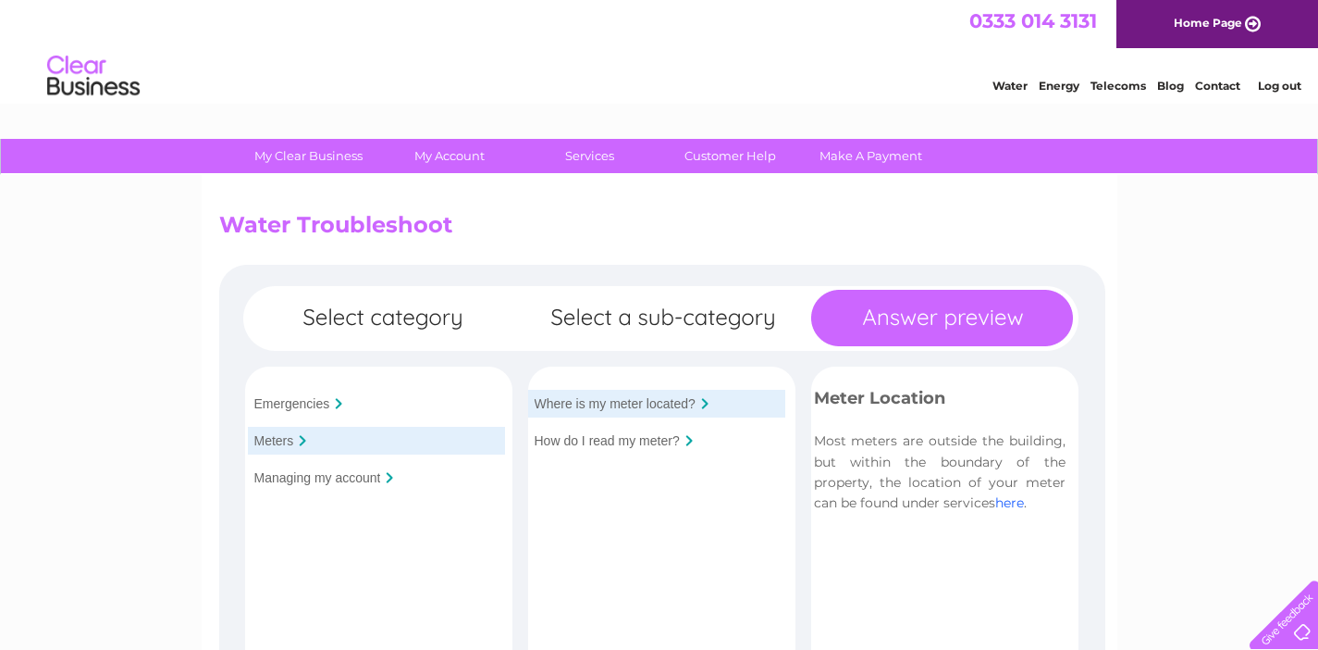
click at [1011, 497] on link "here" at bounding box center [1010, 502] width 29 height 17
click at [1015, 496] on link "here" at bounding box center [1010, 502] width 29 height 17
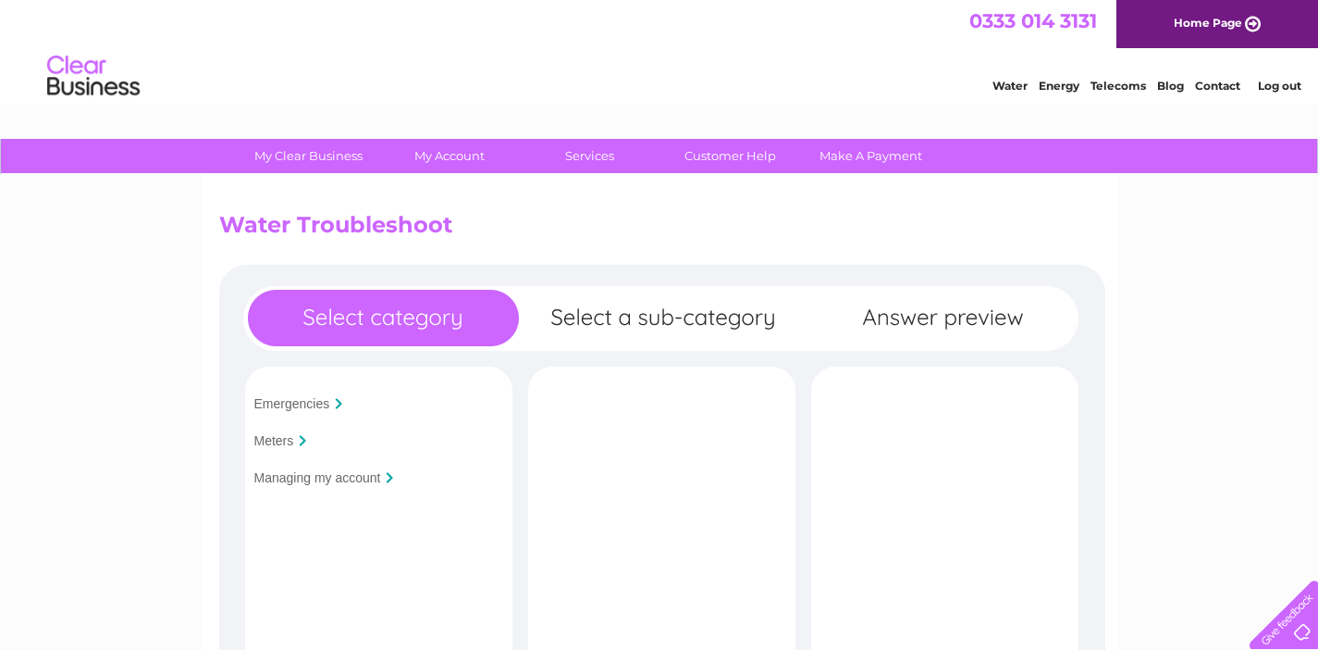
click at [281, 436] on input "Meters" at bounding box center [274, 440] width 40 height 15
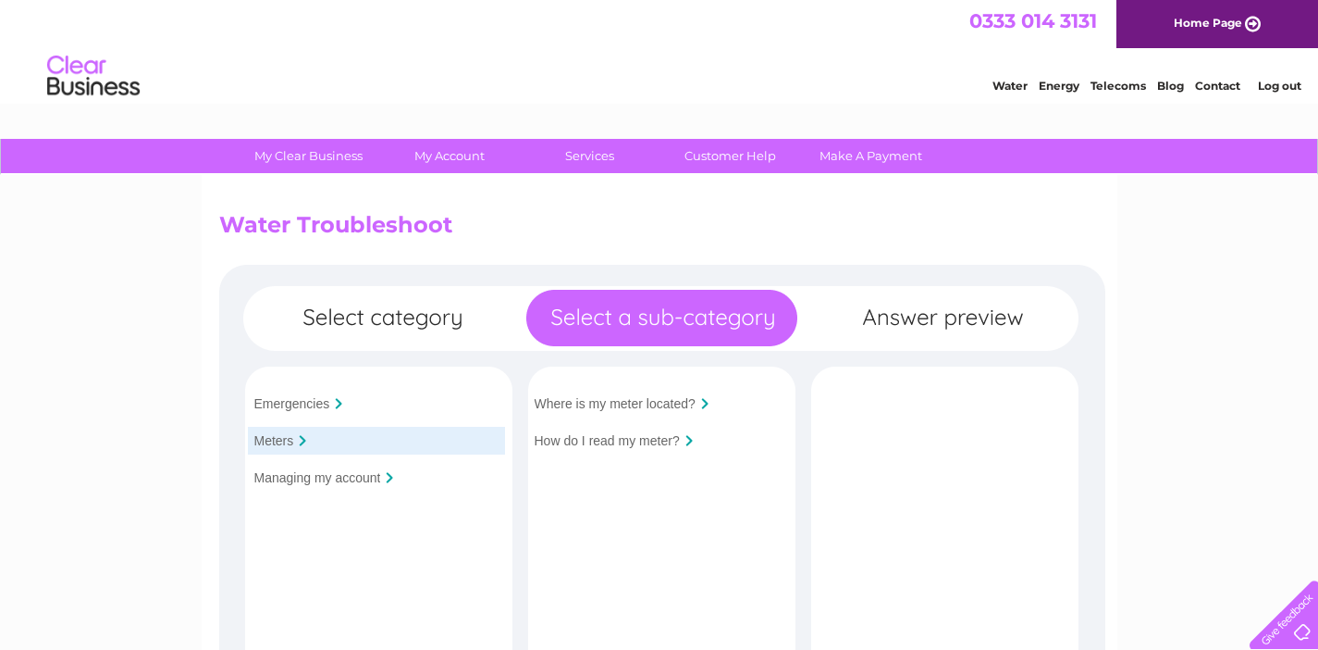
click at [604, 436] on input "How do I read my meter?" at bounding box center [607, 440] width 145 height 15
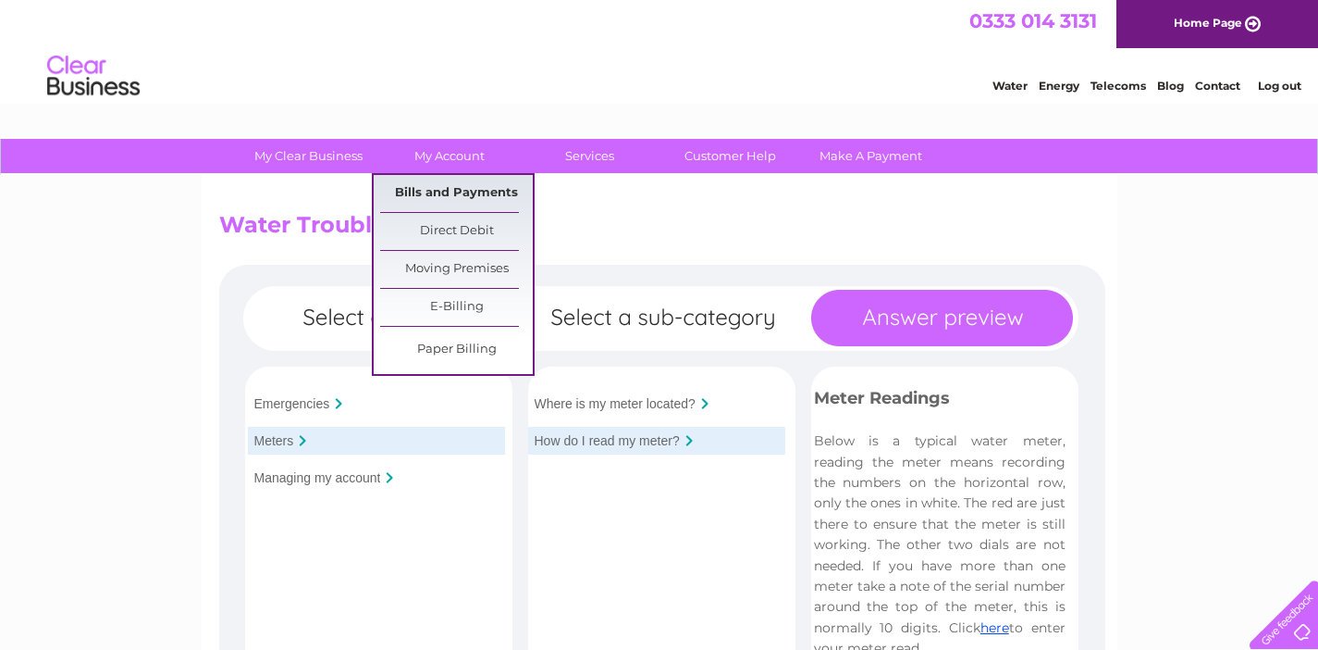
click at [447, 204] on link "Bills and Payments" at bounding box center [456, 193] width 153 height 37
click at [447, 190] on link "Bills and Payments" at bounding box center [456, 193] width 153 height 37
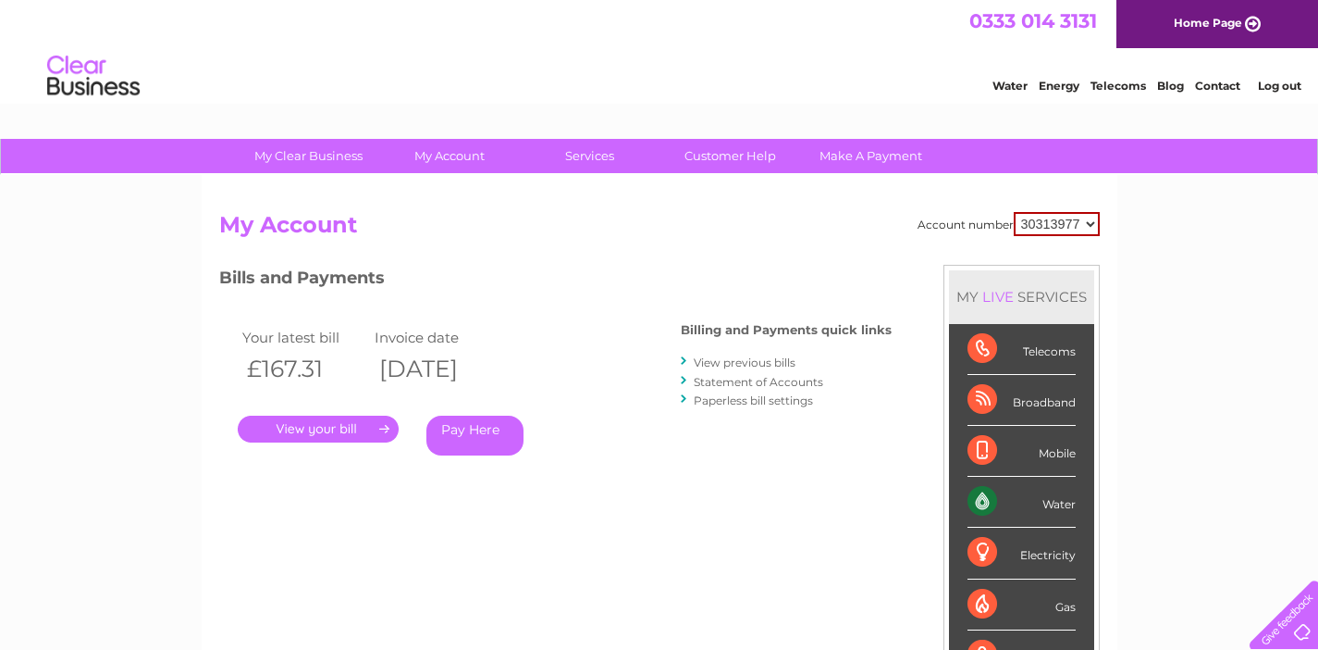
click at [353, 418] on link "." at bounding box center [318, 428] width 161 height 27
click at [776, 360] on link "View previous bills" at bounding box center [745, 362] width 102 height 14
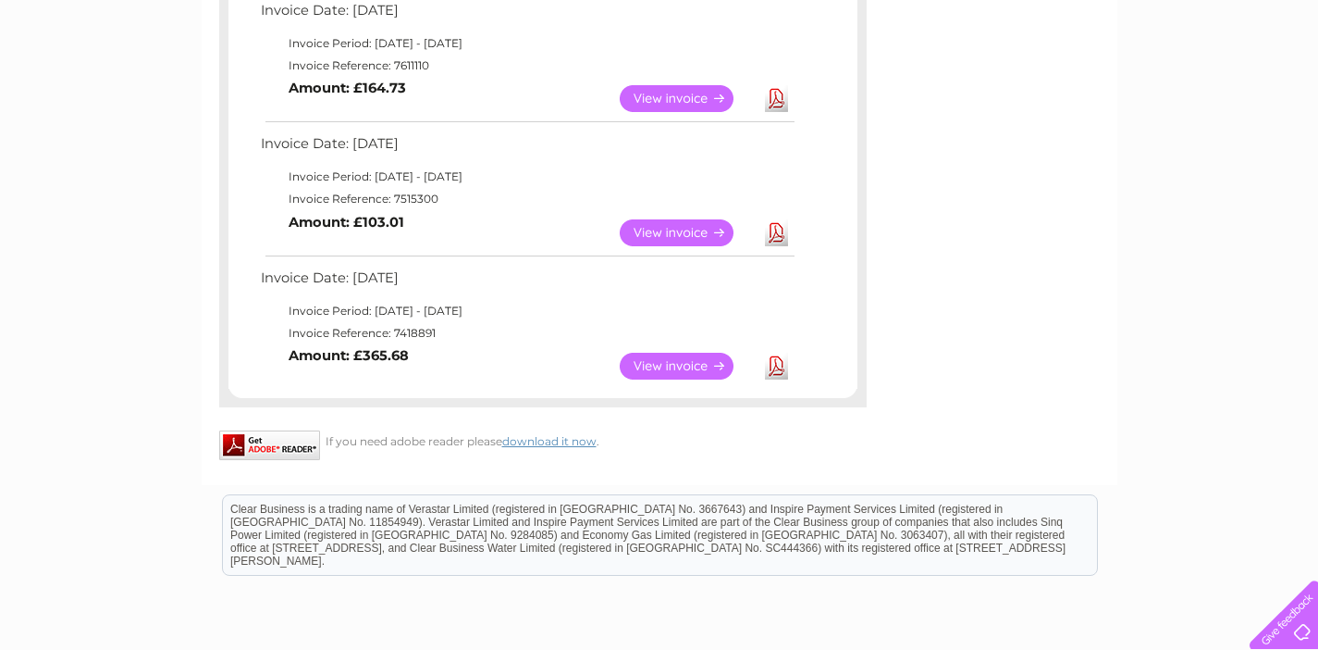
scroll to position [864, 0]
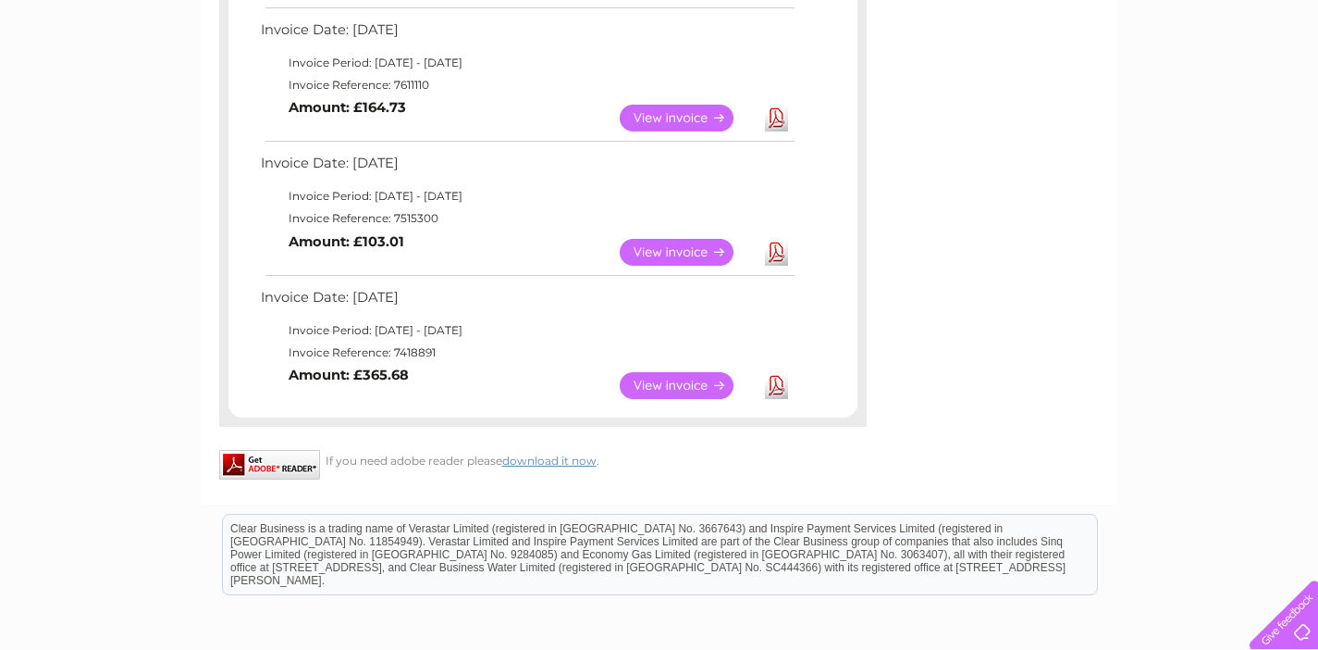
click at [691, 372] on link "View" at bounding box center [688, 385] width 136 height 27
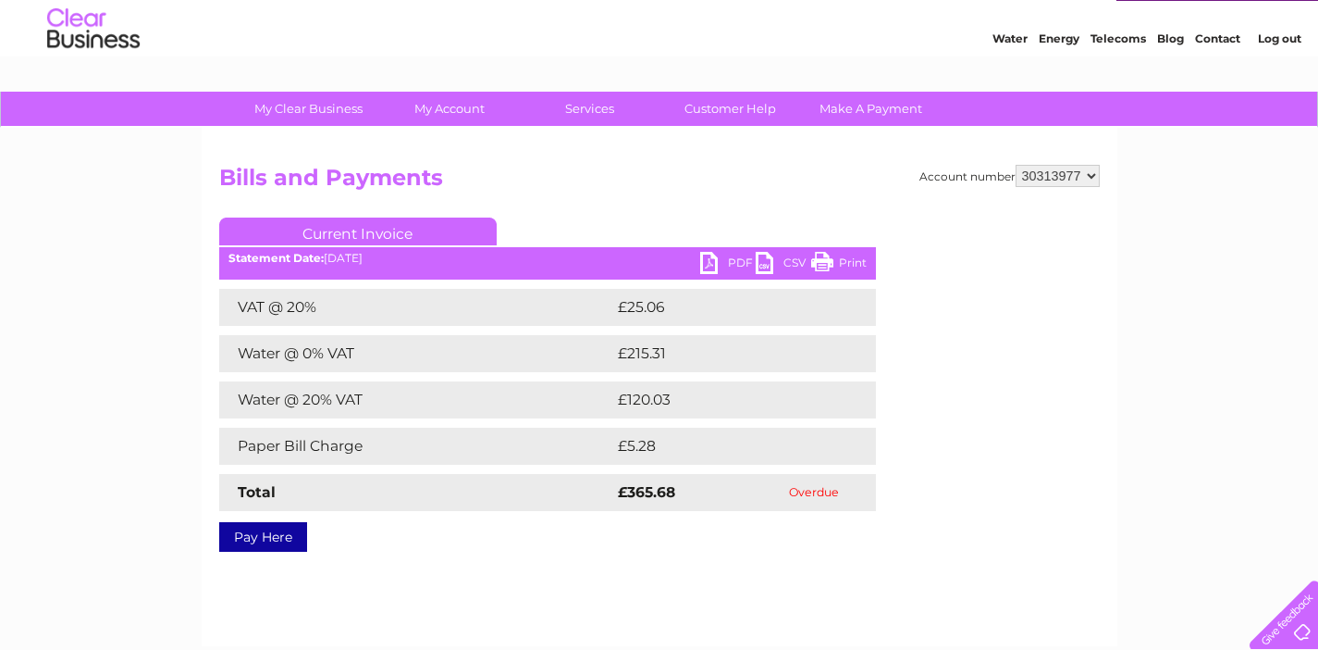
scroll to position [45, 0]
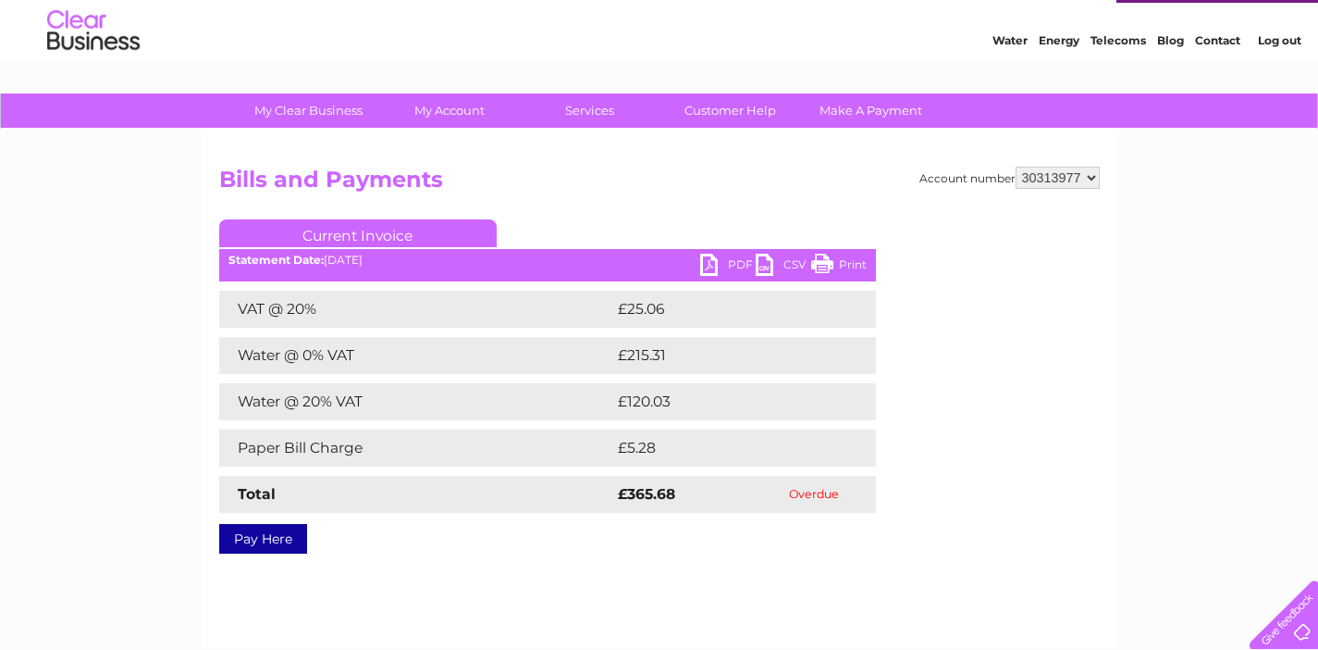
click at [730, 262] on link "PDF" at bounding box center [728, 267] width 56 height 27
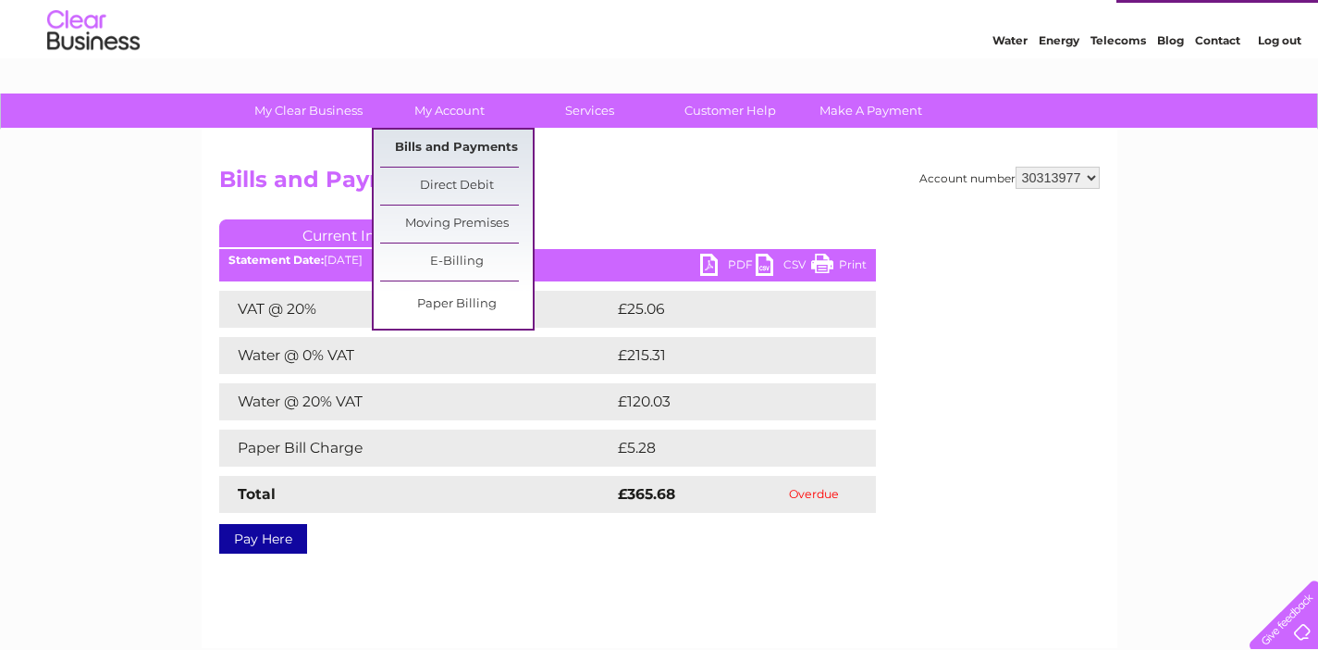
click at [437, 149] on link "Bills and Payments" at bounding box center [456, 148] width 153 height 37
click at [437, 148] on link "Bills and Payments" at bounding box center [456, 148] width 153 height 37
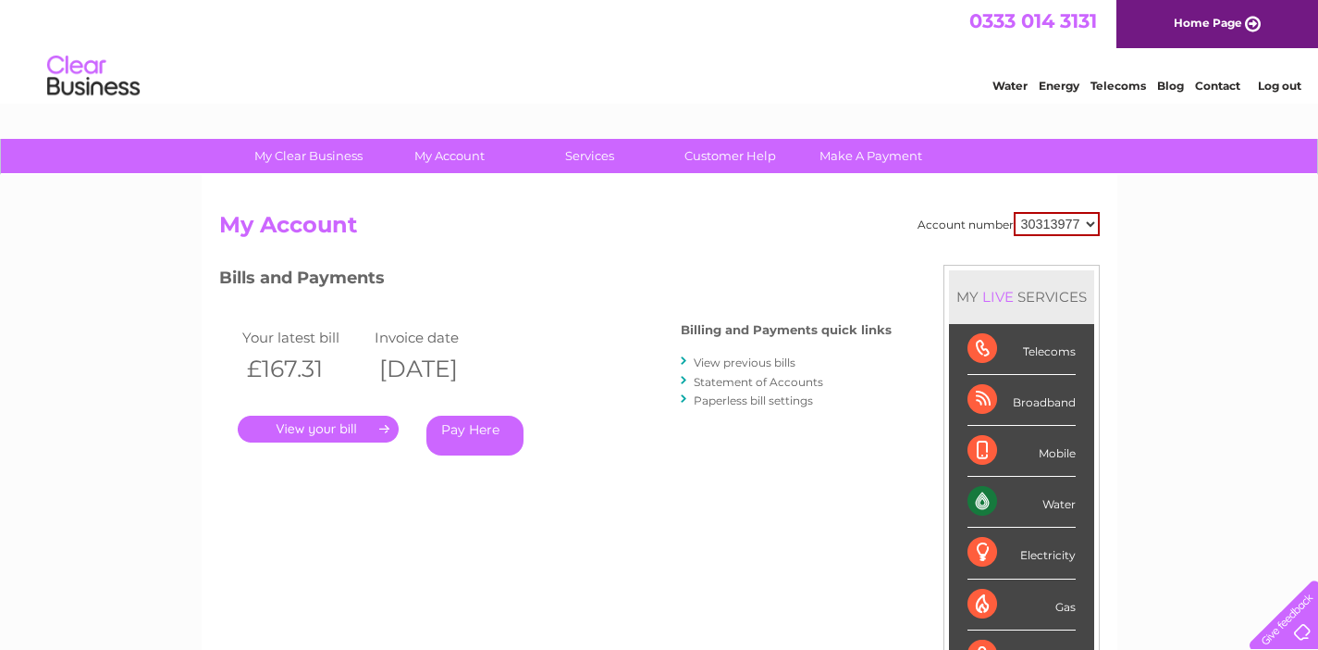
click at [353, 426] on link "." at bounding box center [318, 428] width 161 height 27
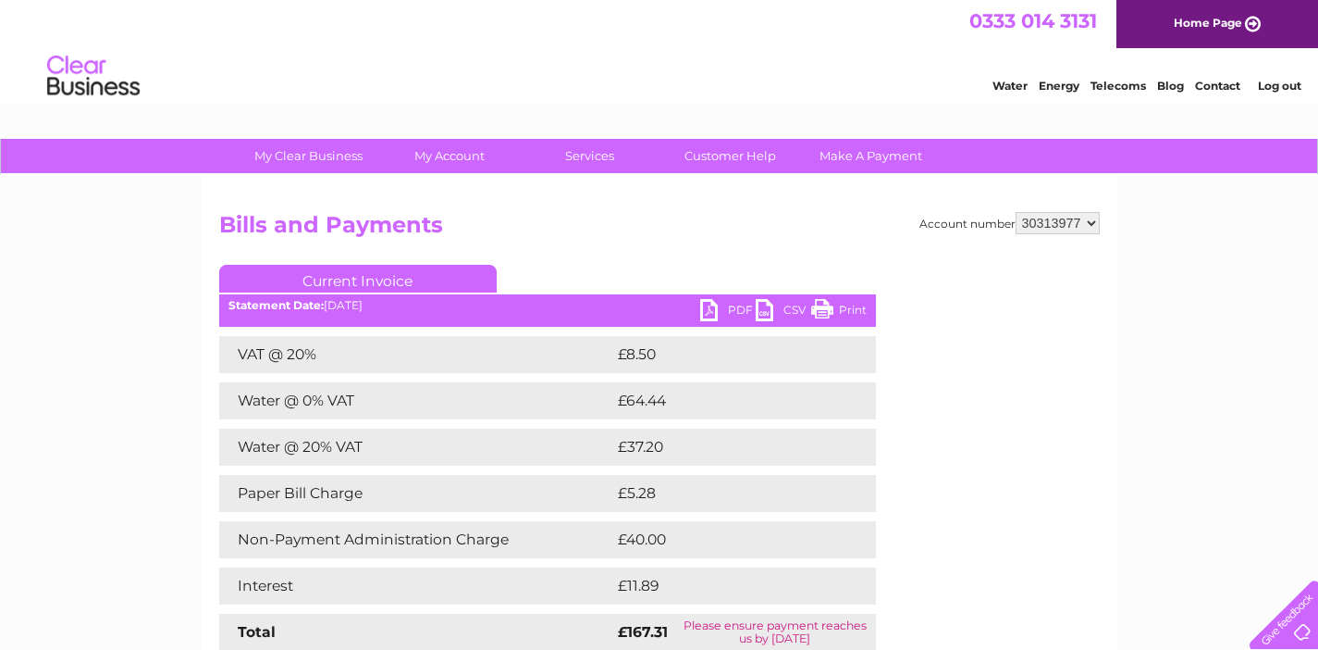
click at [742, 306] on link "PDF" at bounding box center [728, 312] width 56 height 27
click at [451, 155] on link "My Account" at bounding box center [449, 156] width 153 height 34
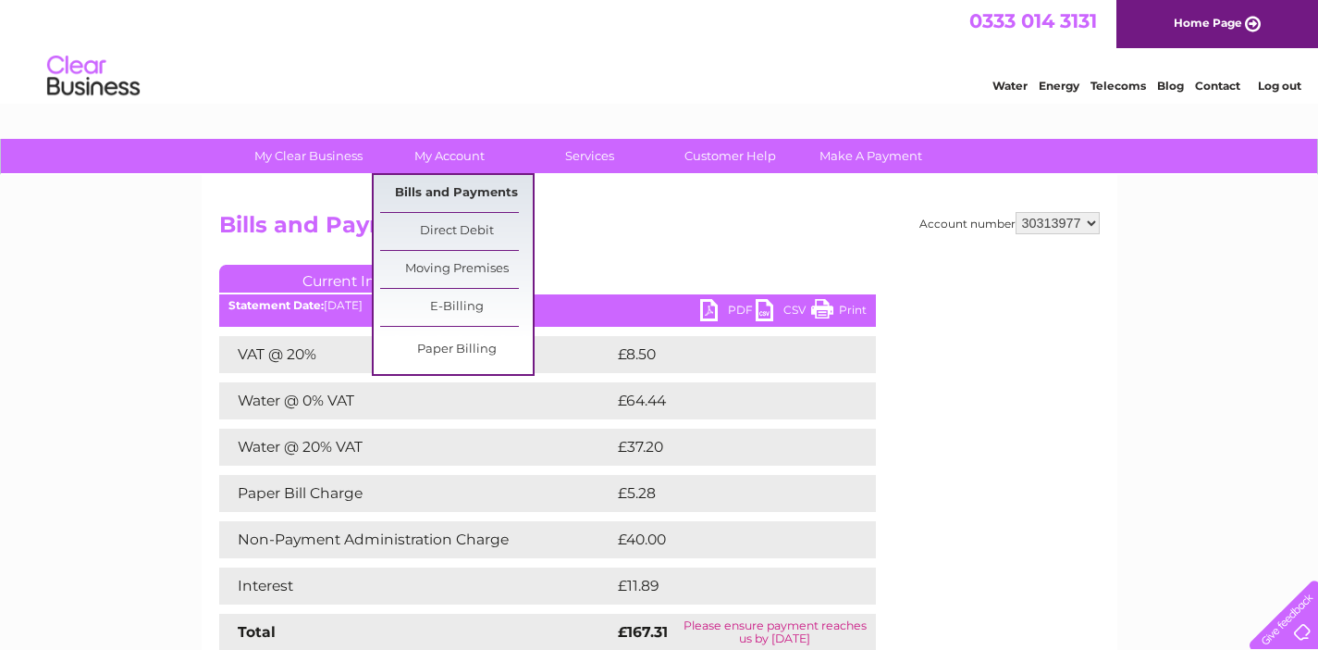
click at [454, 195] on link "Bills and Payments" at bounding box center [456, 193] width 153 height 37
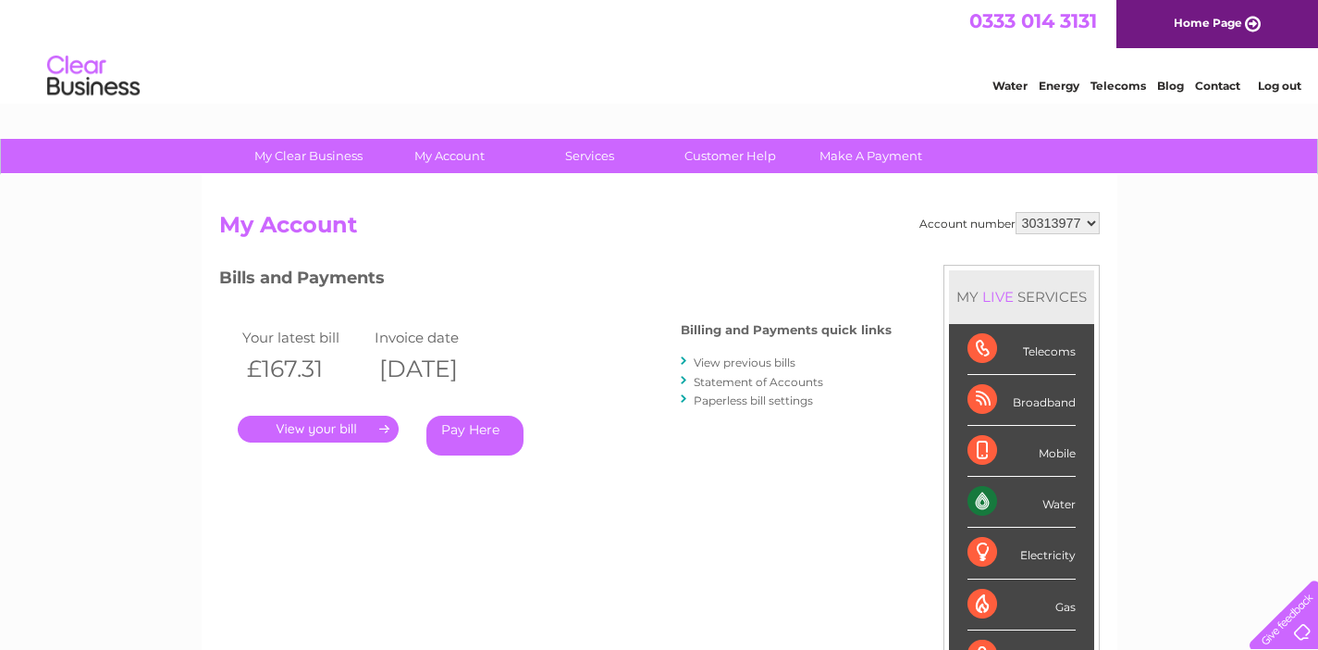
click at [767, 364] on link "View previous bills" at bounding box center [745, 362] width 102 height 14
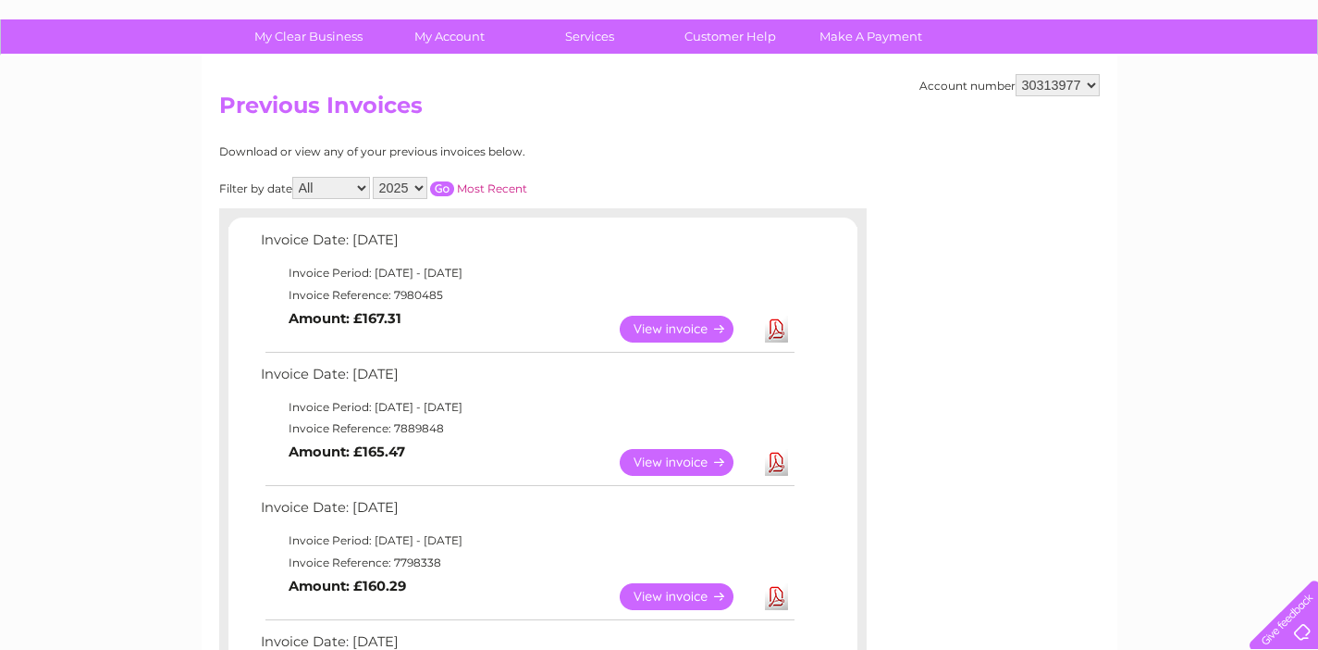
scroll to position [123, 0]
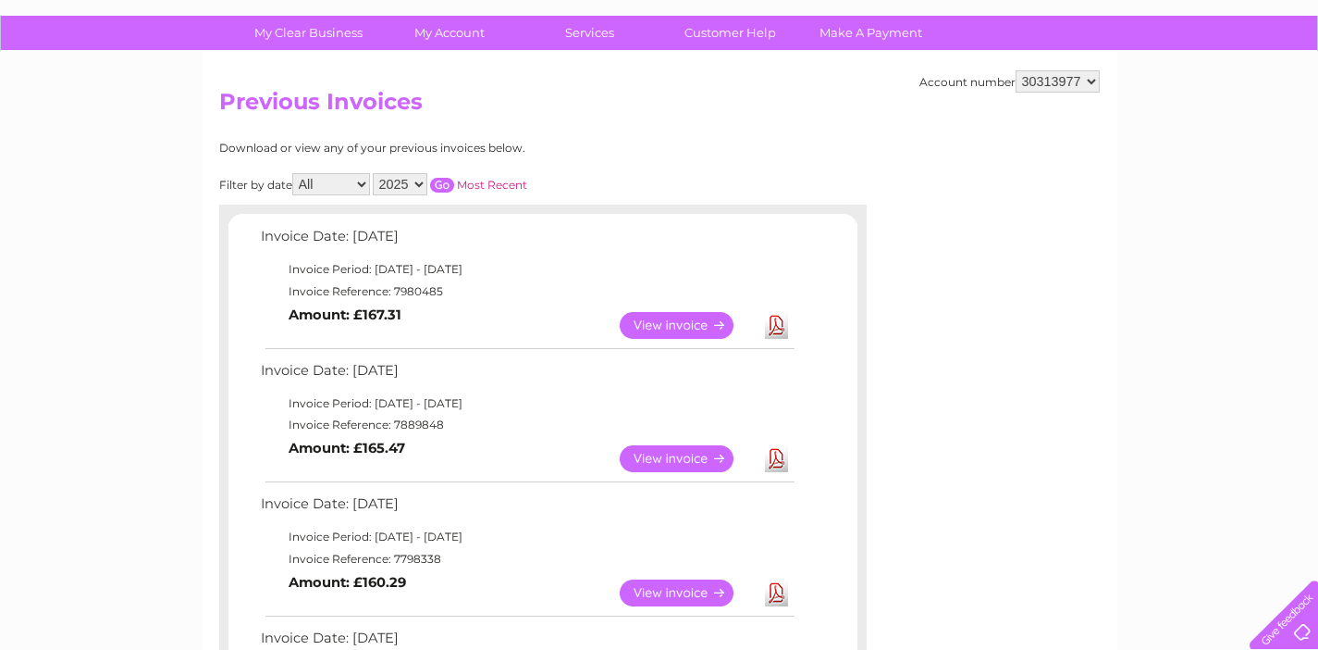
click at [671, 445] on link "View" at bounding box center [688, 458] width 136 height 27
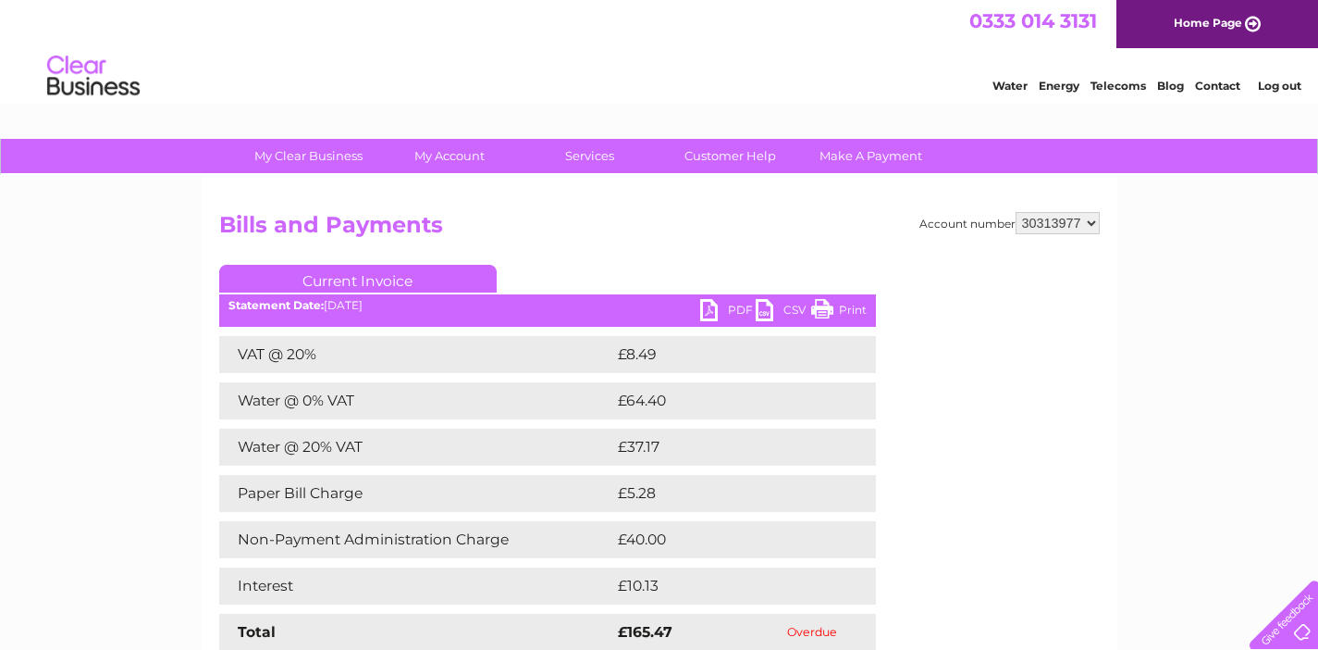
click at [742, 309] on link "PDF" at bounding box center [728, 312] width 56 height 27
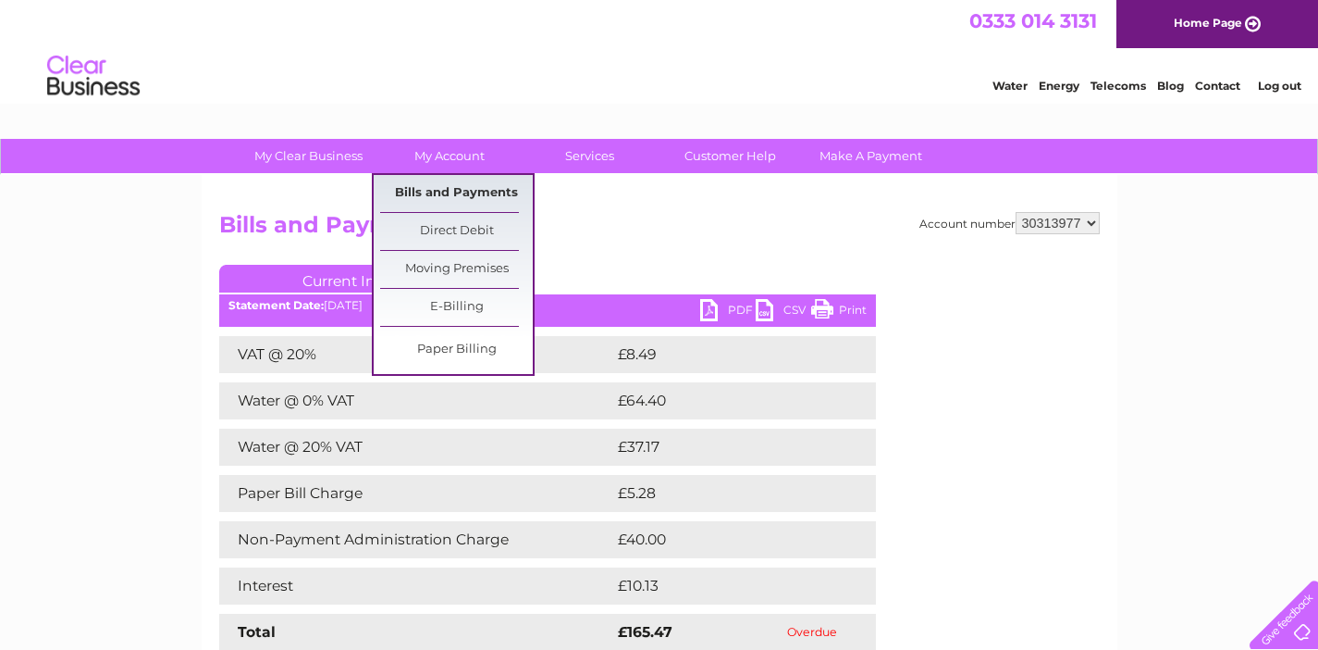
click at [457, 193] on link "Bills and Payments" at bounding box center [456, 193] width 153 height 37
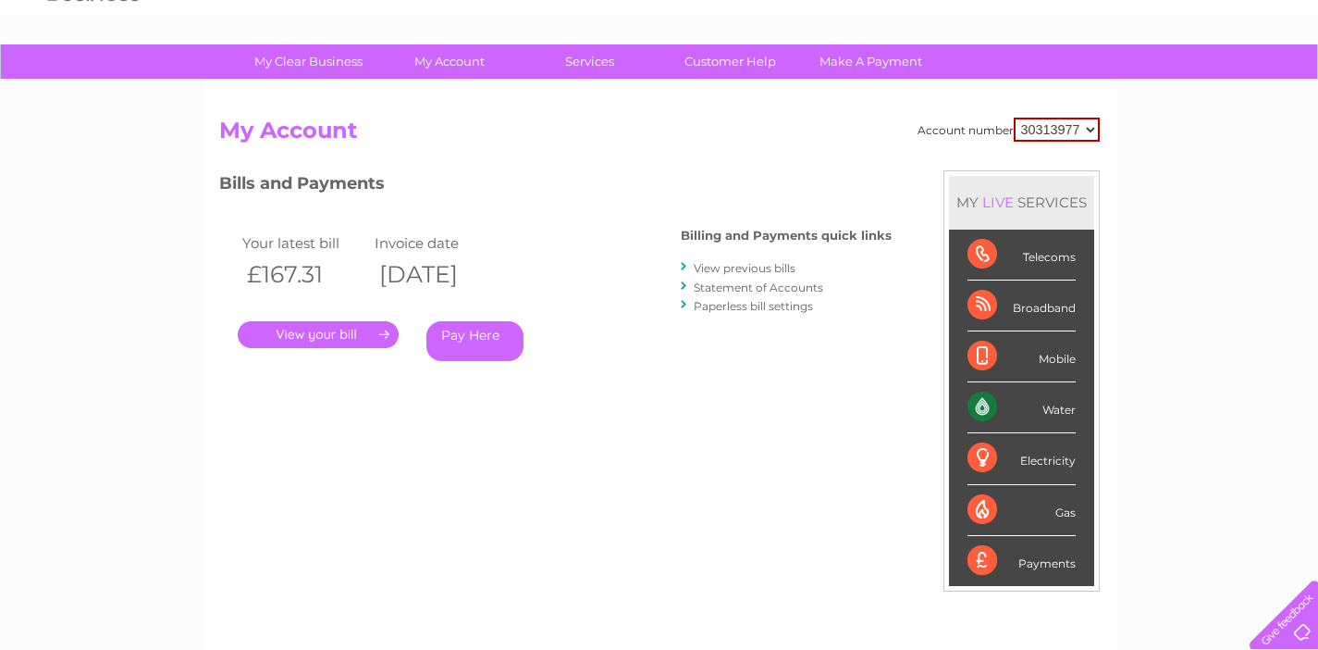
scroll to position [104, 0]
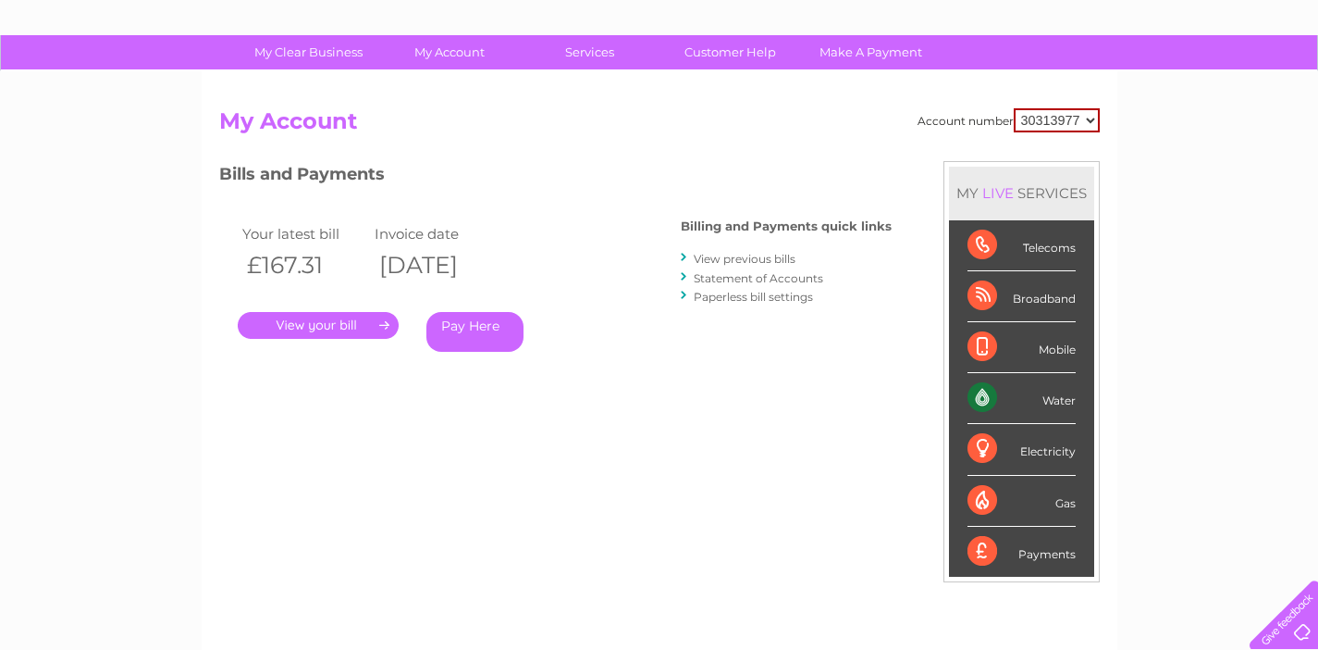
click at [736, 260] on link "View previous bills" at bounding box center [745, 259] width 102 height 14
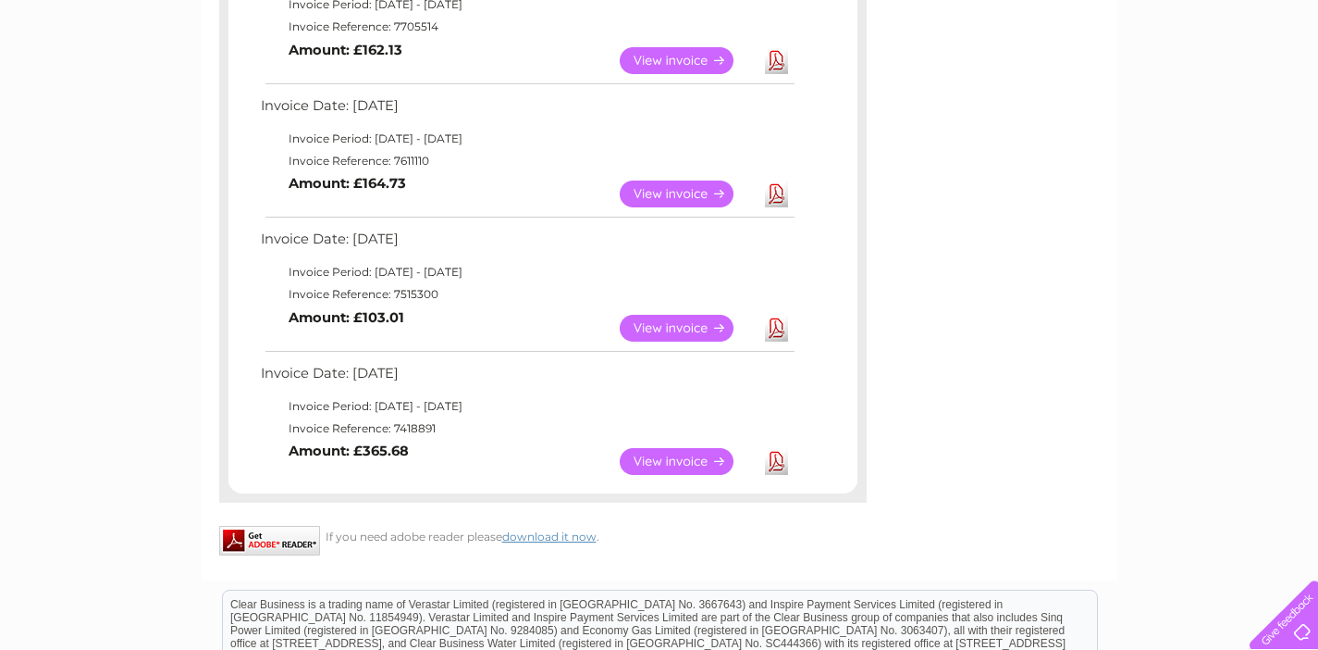
scroll to position [789, 0]
click at [637, 314] on link "View" at bounding box center [688, 327] width 136 height 27
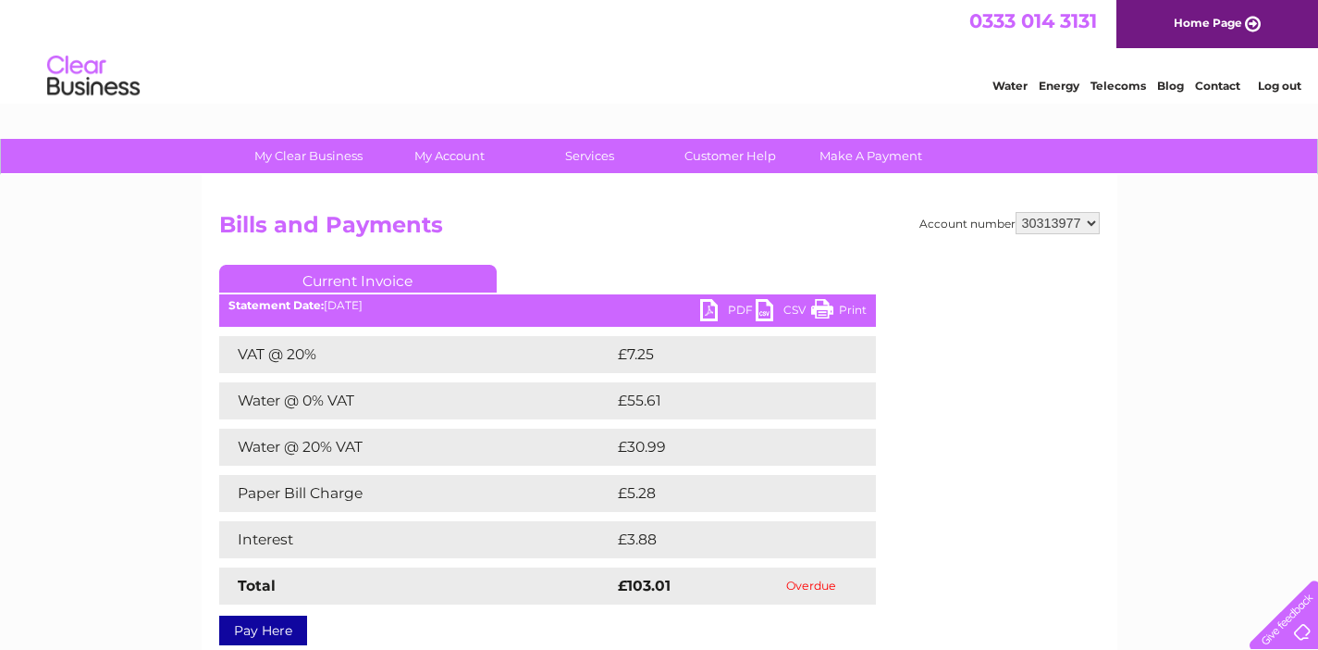
click at [728, 313] on link "PDF" at bounding box center [728, 312] width 56 height 27
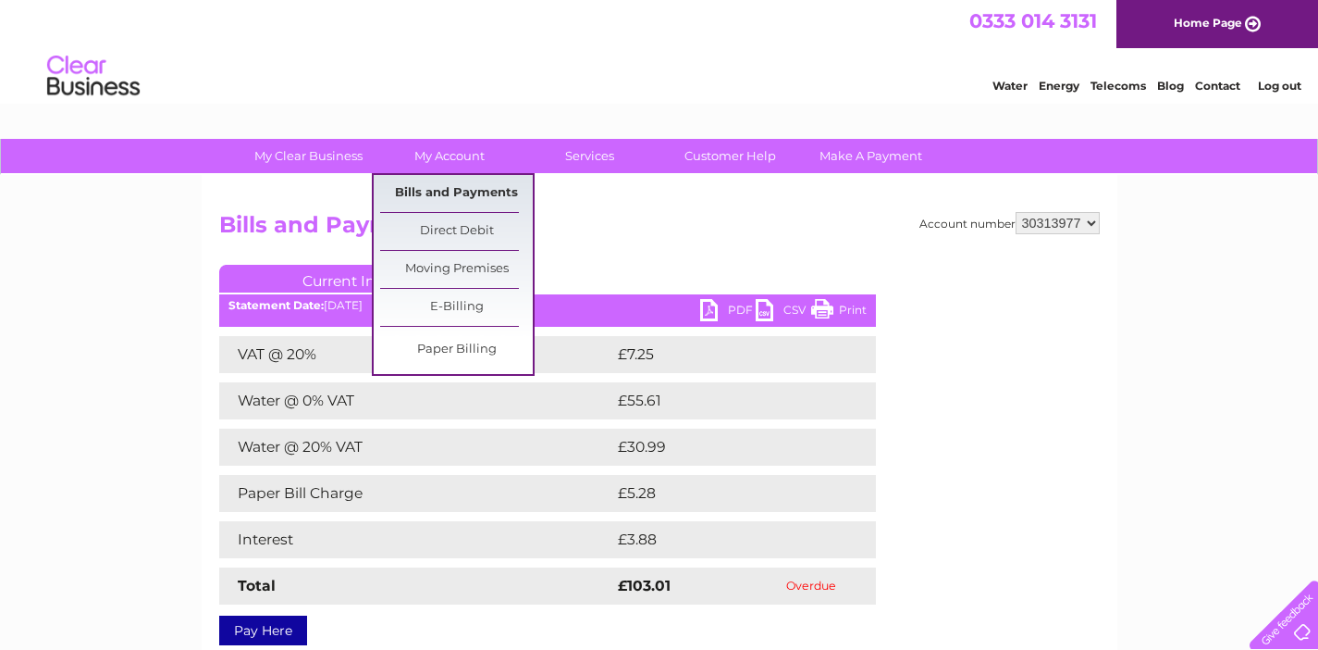
click at [444, 192] on link "Bills and Payments" at bounding box center [456, 193] width 153 height 37
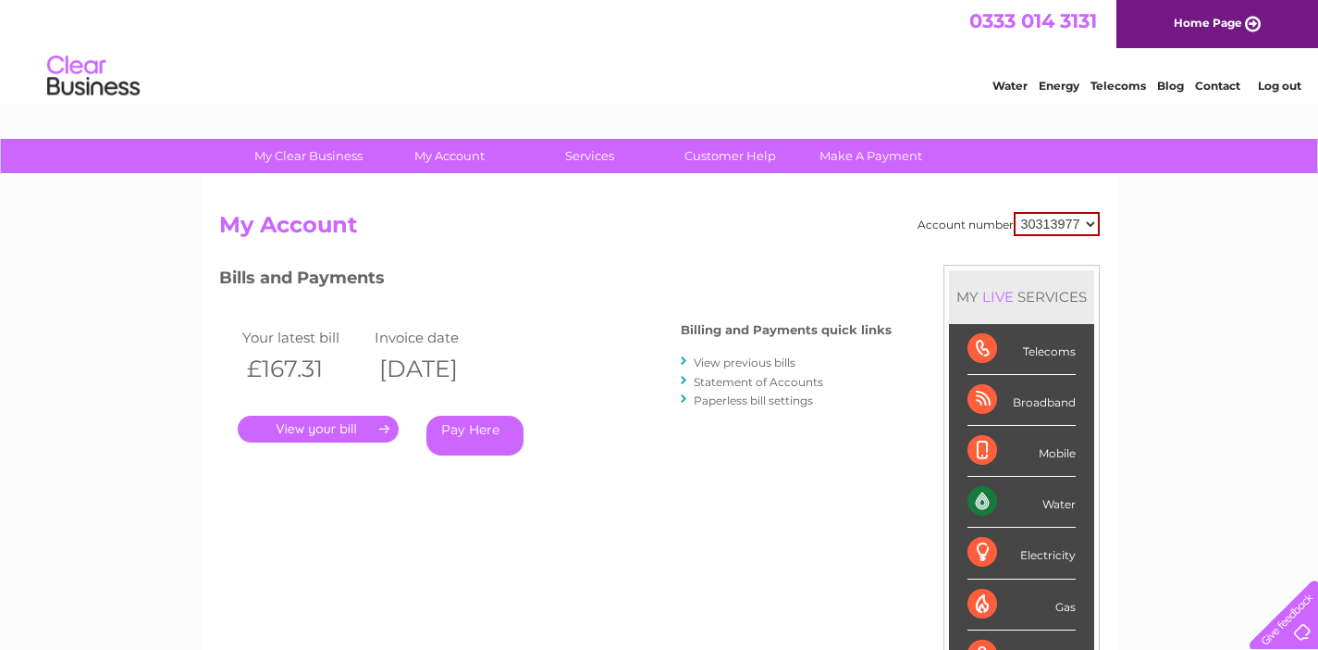
click at [776, 358] on link "View previous bills" at bounding box center [745, 362] width 102 height 14
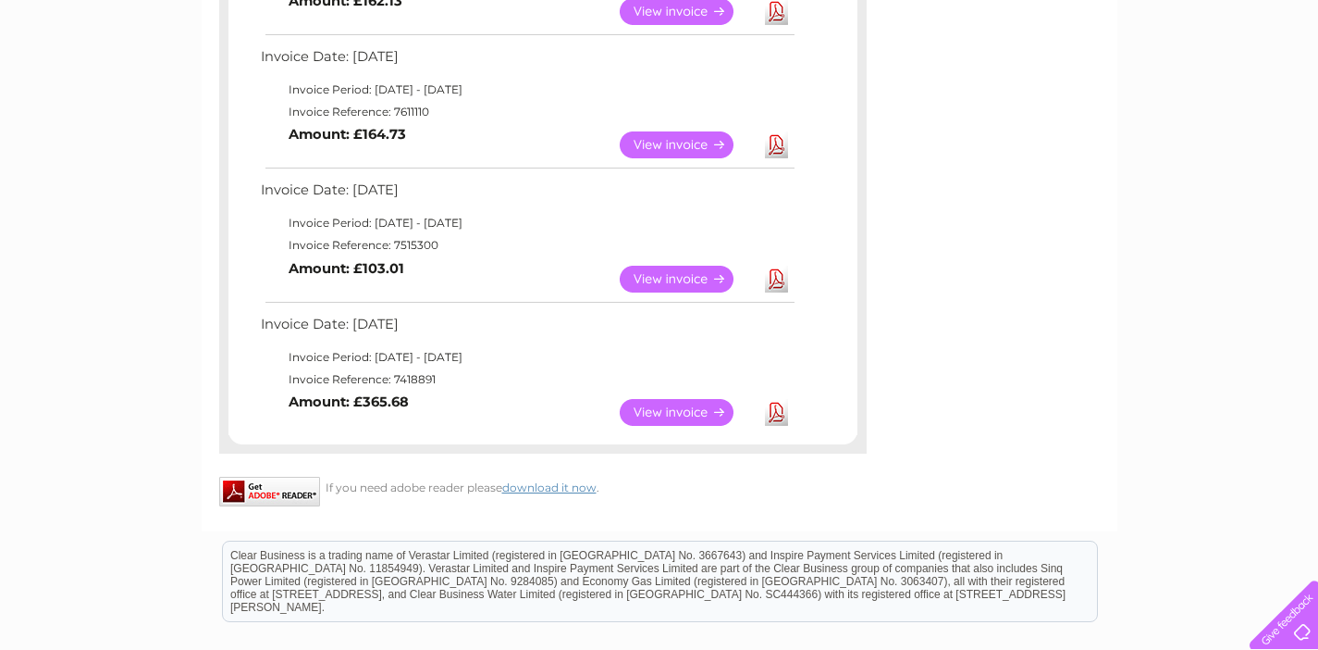
scroll to position [838, 0]
drag, startPoint x: 12, startPoint y: 421, endPoint x: -28, endPoint y: 391, distance: 49.6
click at [0, 391] on html "My Clear Business Login Details My Details My Preferences Link Account My Accou…" at bounding box center [659, 11] width 1318 height 1699
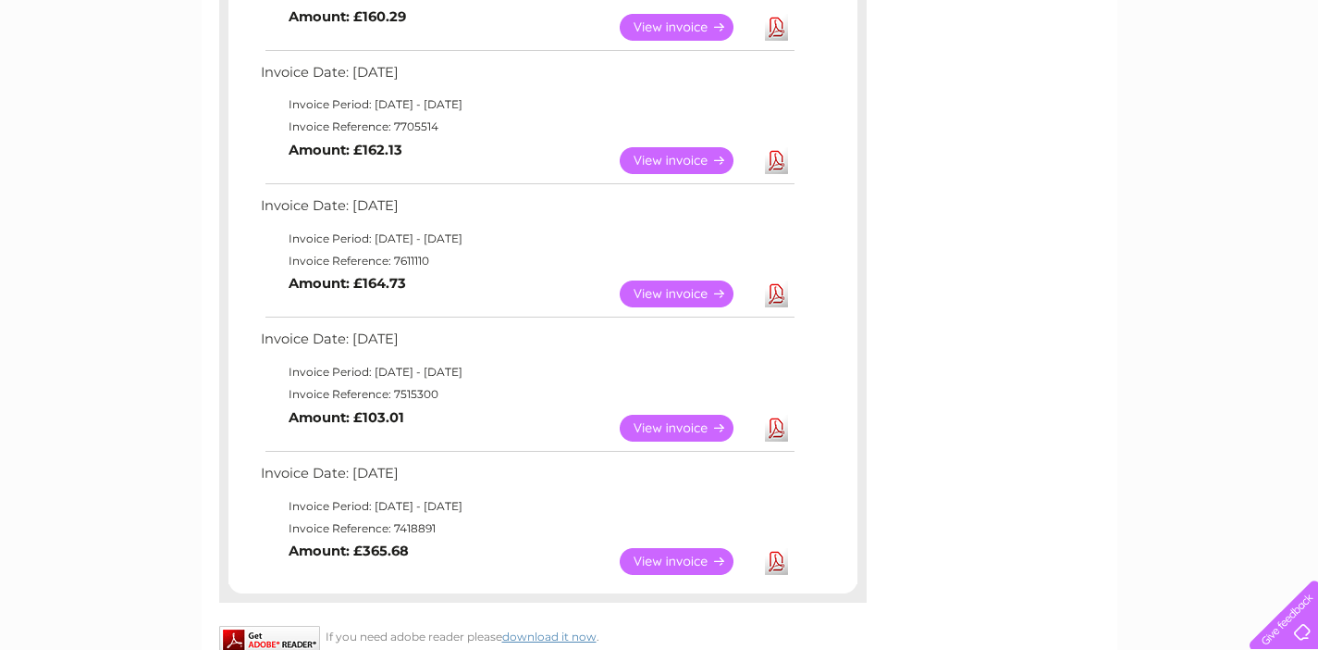
scroll to position [683, 0]
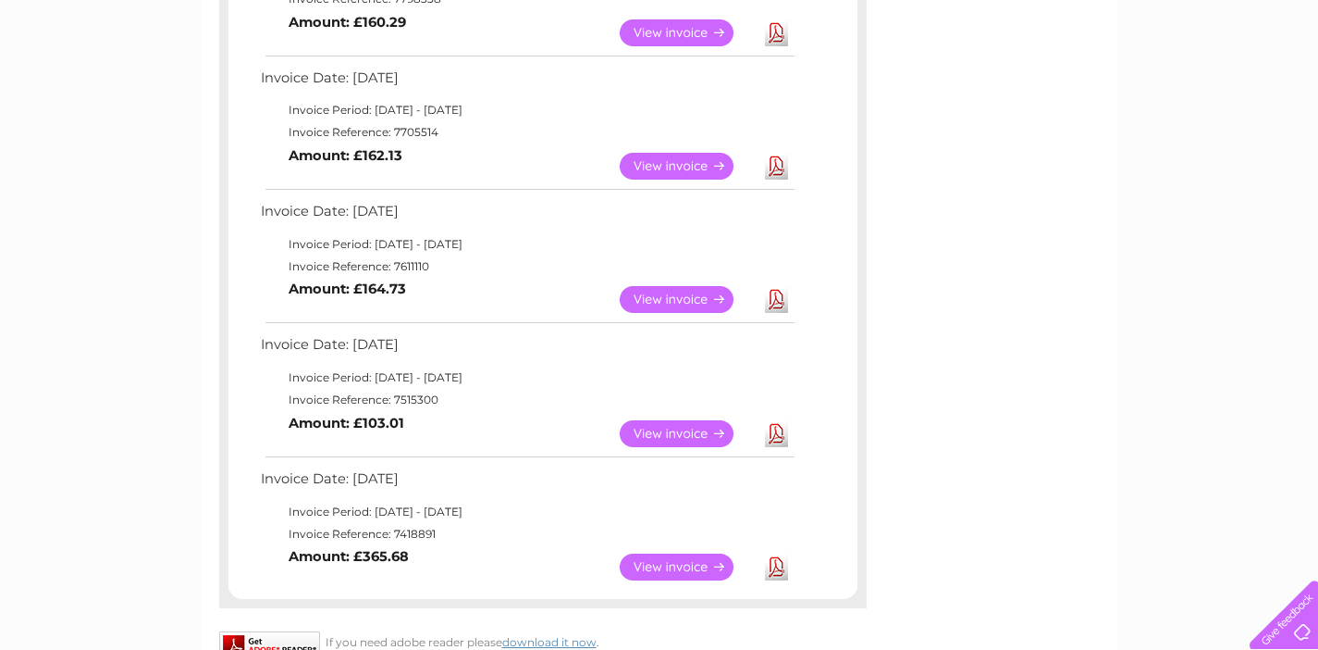
click at [658, 155] on link "View" at bounding box center [688, 166] width 136 height 27
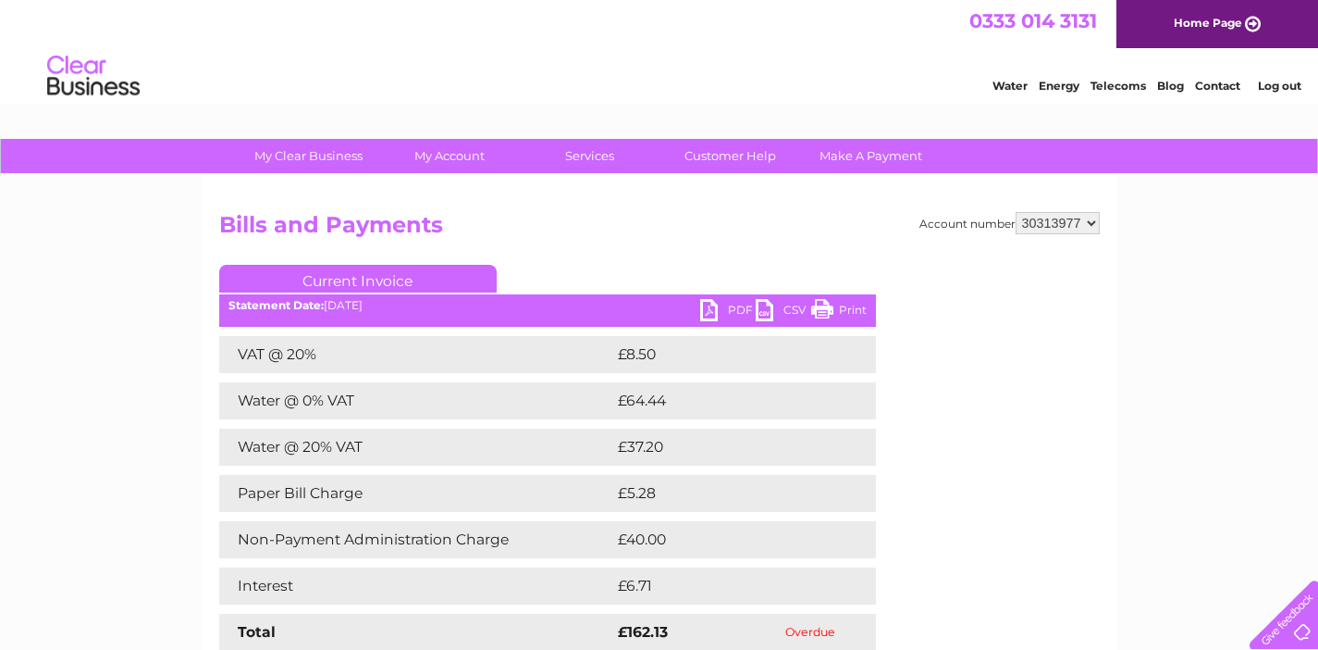
scroll to position [111, 0]
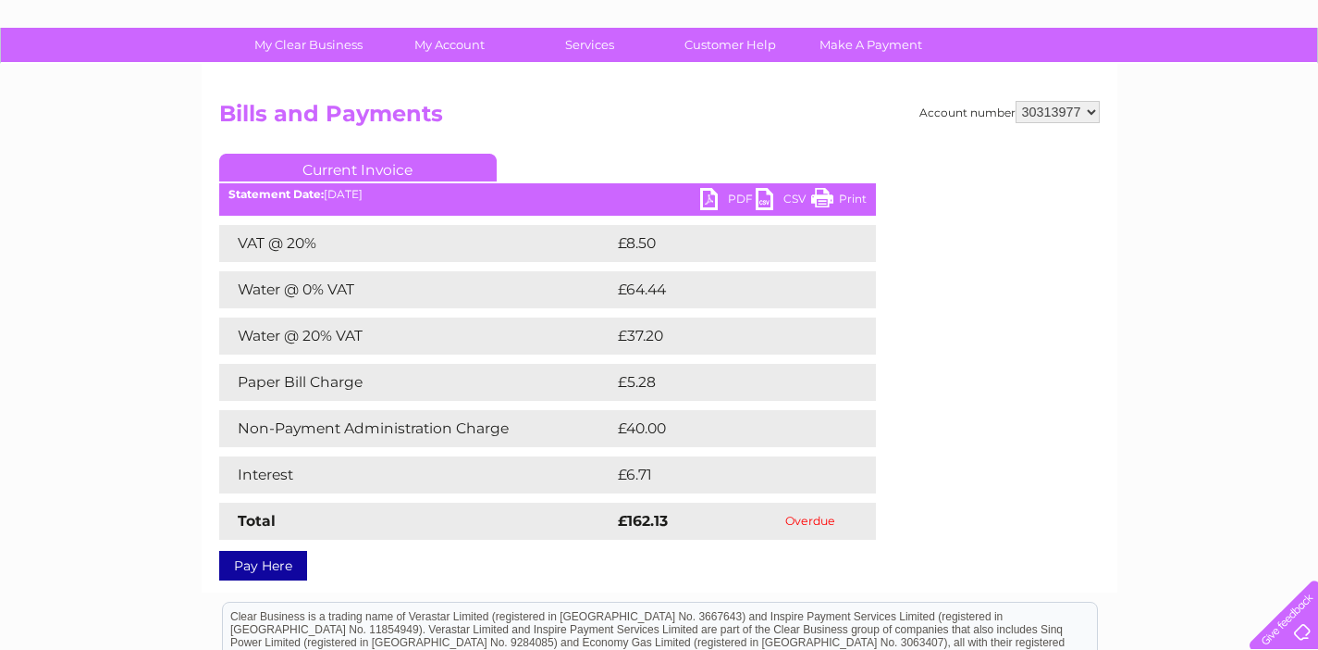
click at [736, 197] on link "PDF" at bounding box center [728, 201] width 56 height 27
